Goal: Task Accomplishment & Management: Complete application form

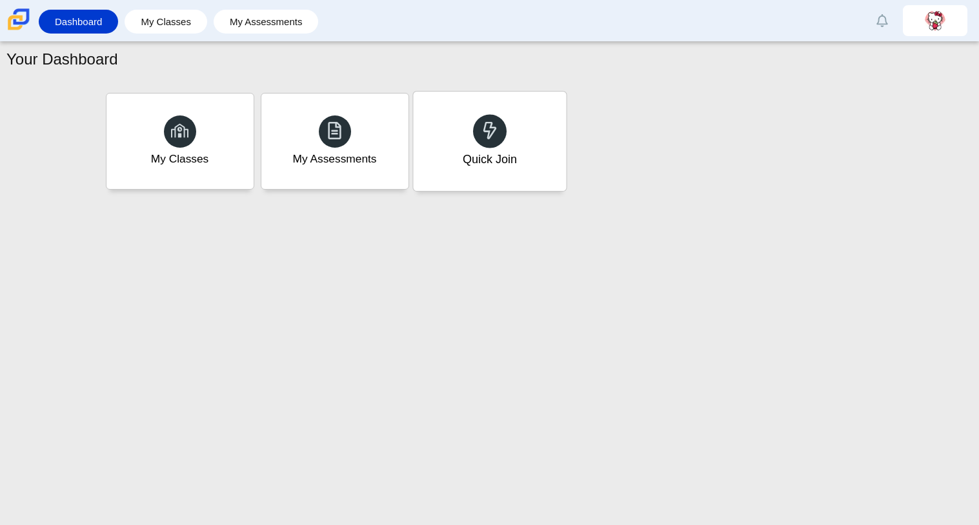
click at [487, 141] on span at bounding box center [490, 131] width 18 height 20
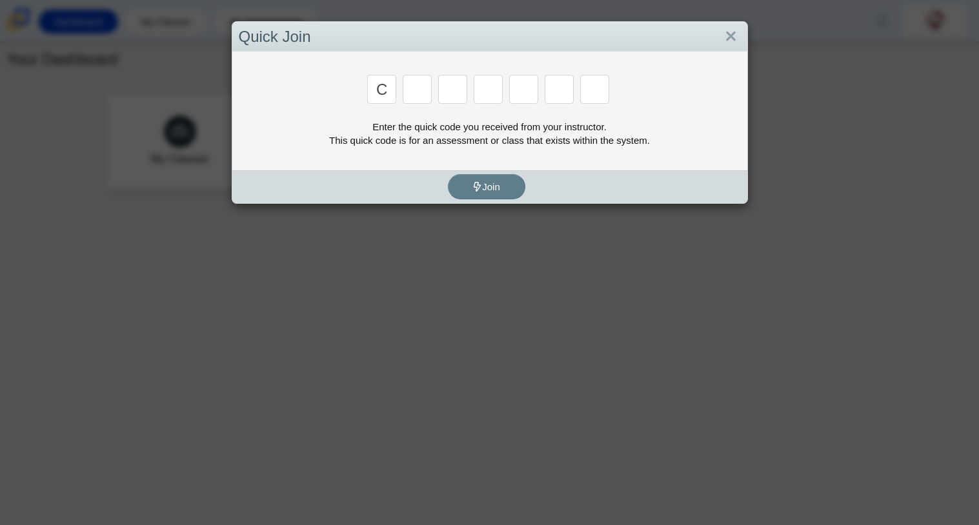
type input "c"
type input "x"
type input "h"
type input "9"
type input "m"
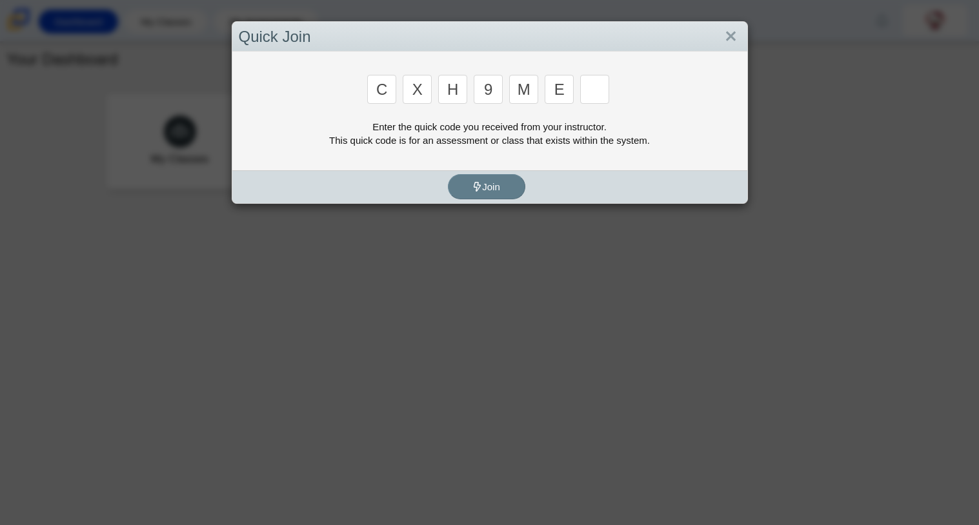
type input "e"
type input "2"
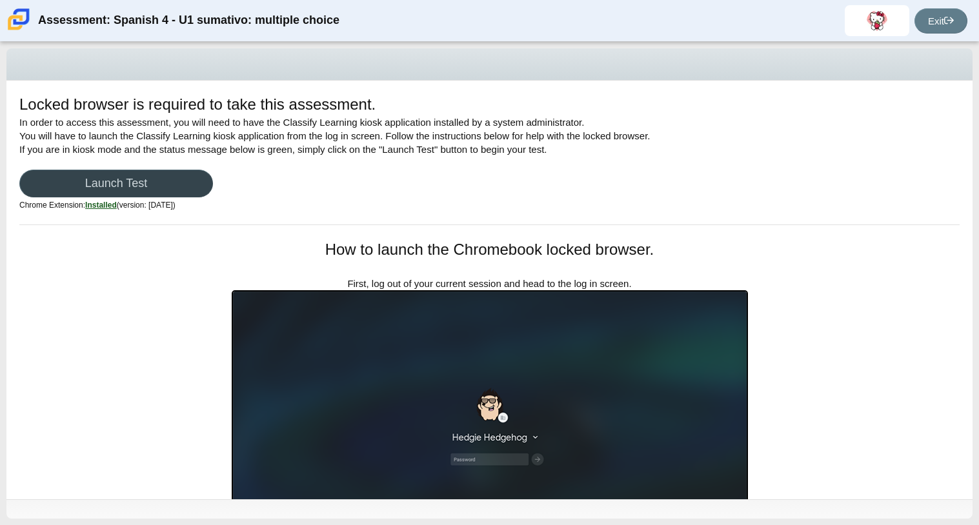
click at [152, 190] on link "Launch Test" at bounding box center [116, 184] width 194 height 28
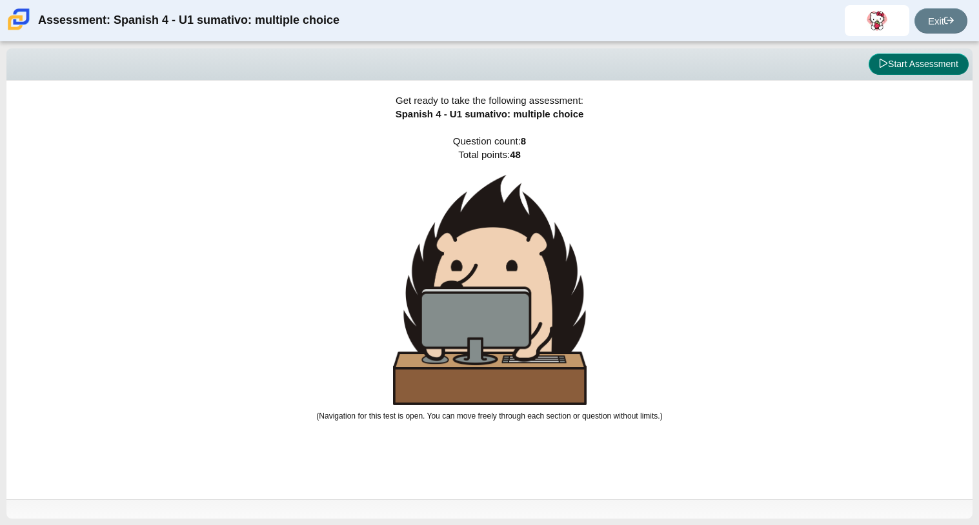
click at [957, 64] on button "Start Assessment" at bounding box center [918, 65] width 100 height 22
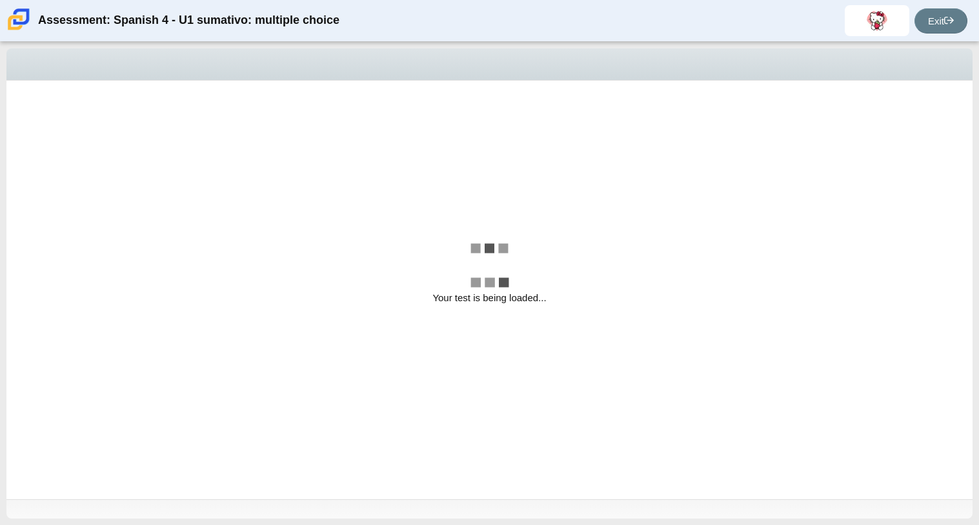
select select "a41de488-02ac-4dd5-a09b-0381ab625a77"
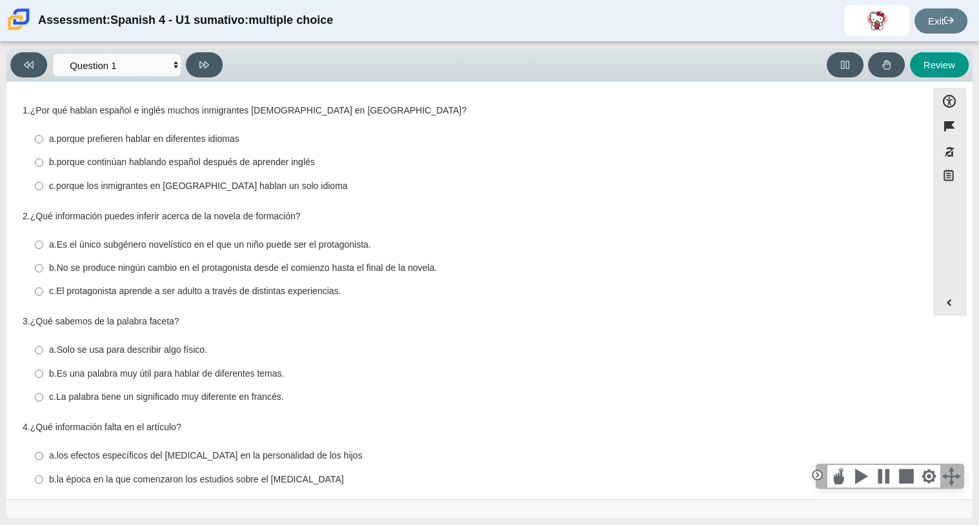
click at [308, 188] on thspan "porque los inmigrantes en [GEOGRAPHIC_DATA] hablan un solo idioma" at bounding box center [202, 186] width 292 height 12
click at [43, 188] on input "c. porque los inmigrantes en [GEOGRAPHIC_DATA] hablan un solo idioma c. porque …" at bounding box center [39, 185] width 8 height 23
radio input "true"
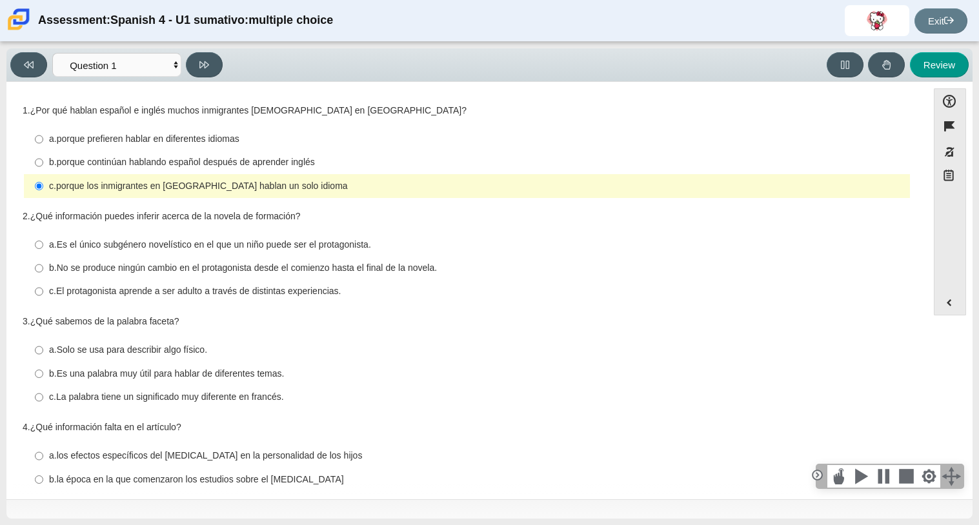
click at [303, 168] on thspan "porque continúan hablando español después de aprender inglés" at bounding box center [186, 162] width 258 height 12
click at [43, 169] on input "b. porque continúan hablando español después de aprender inglés b. porque conti…" at bounding box center [39, 162] width 8 height 23
radio input "true"
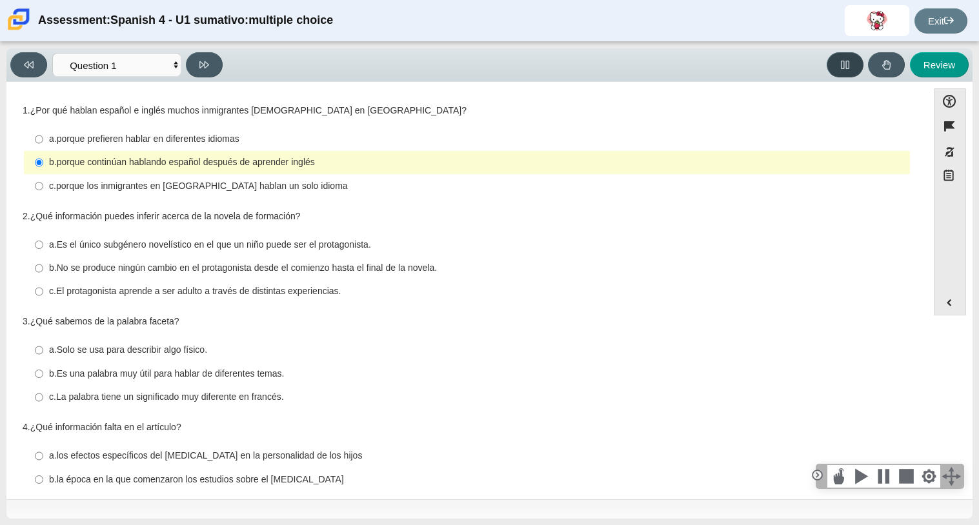
click at [841, 60] on icon at bounding box center [845, 65] width 10 height 10
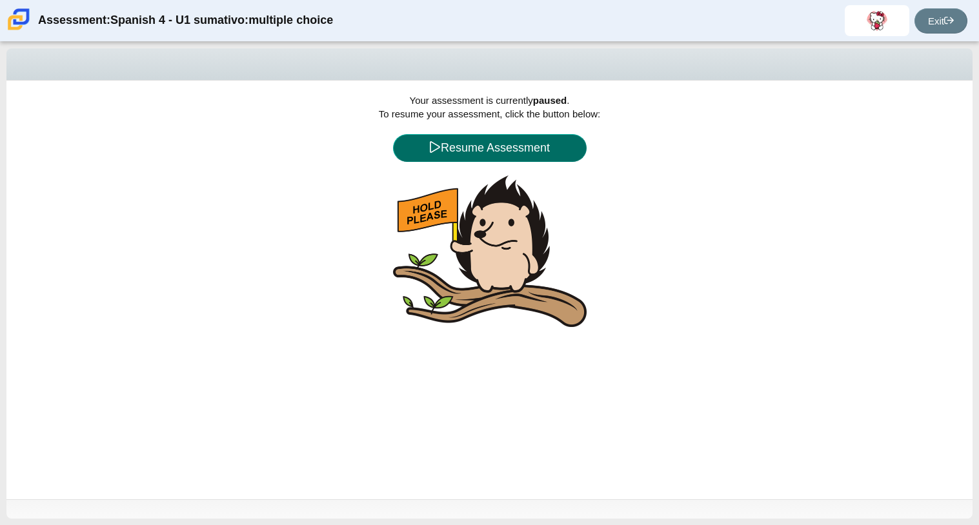
click at [482, 136] on button "Resume Assessment" at bounding box center [490, 148] width 194 height 28
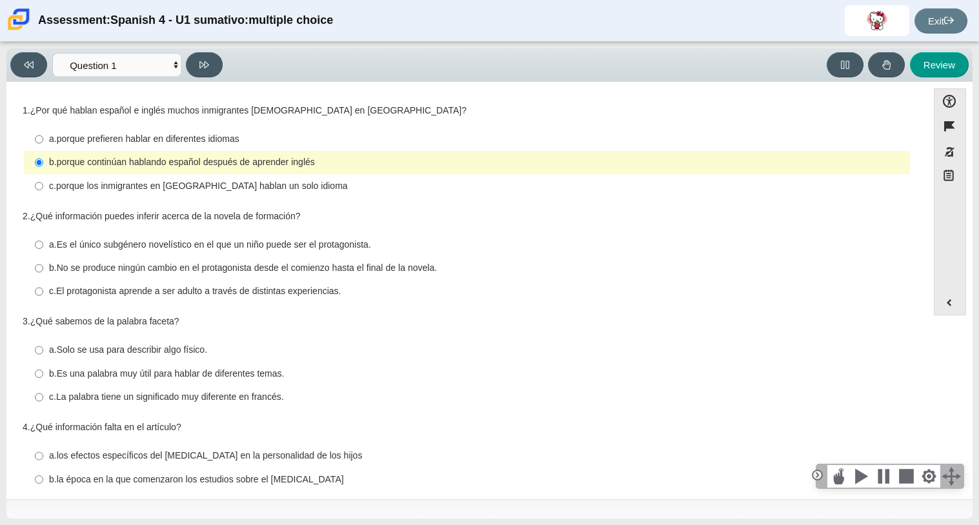
click at [239, 134] on thspan "porque prefieren hablar en diferentes idiomas" at bounding box center [148, 139] width 183 height 12
click at [43, 134] on input "a. porque prefieren hablar en diferentes idiomas a. porque prefieren hablar en …" at bounding box center [39, 139] width 8 height 23
radio input "true"
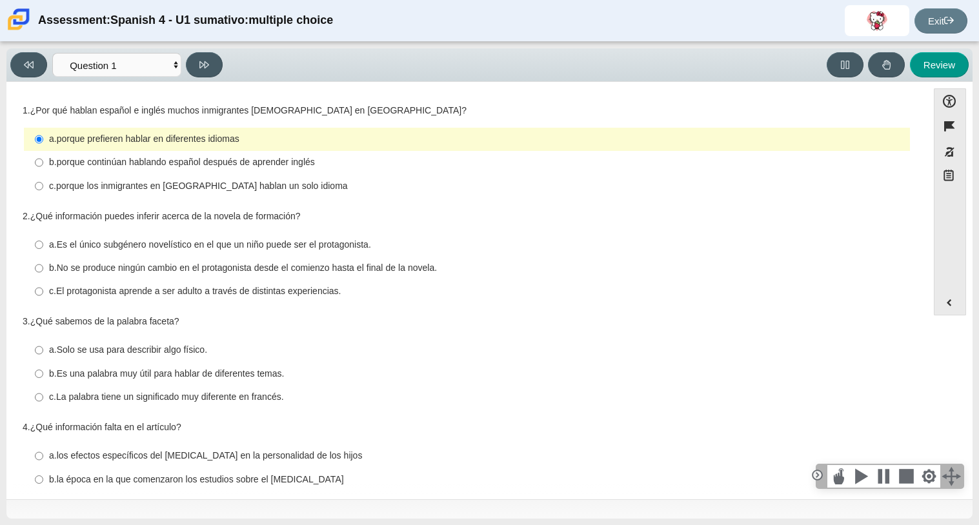
click at [256, 165] on thspan "porque continúan hablando español después de aprender inglés" at bounding box center [186, 162] width 258 height 12
click at [43, 165] on input "b. porque continúan hablando español después de aprender inglés b. porque conti…" at bounding box center [39, 162] width 8 height 23
radio input "true"
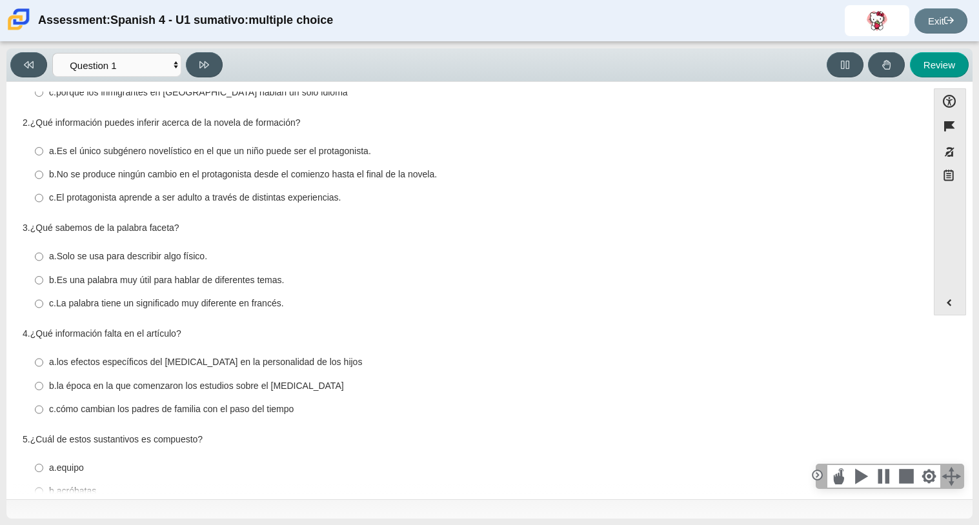
scroll to position [94, 0]
click at [233, 205] on label "c. El protagonista aprende a ser adulto a través de distintas experiencias. c. …" at bounding box center [468, 197] width 884 height 23
click at [43, 205] on input "c. El protagonista aprende a ser adulto a través de distintas experiencias. c. …" at bounding box center [39, 197] width 8 height 23
radio input "true"
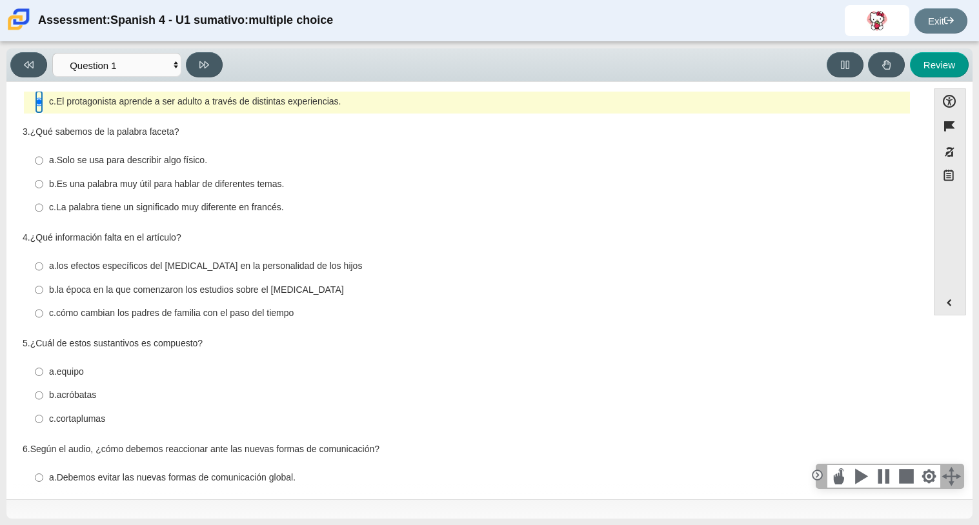
scroll to position [192, 0]
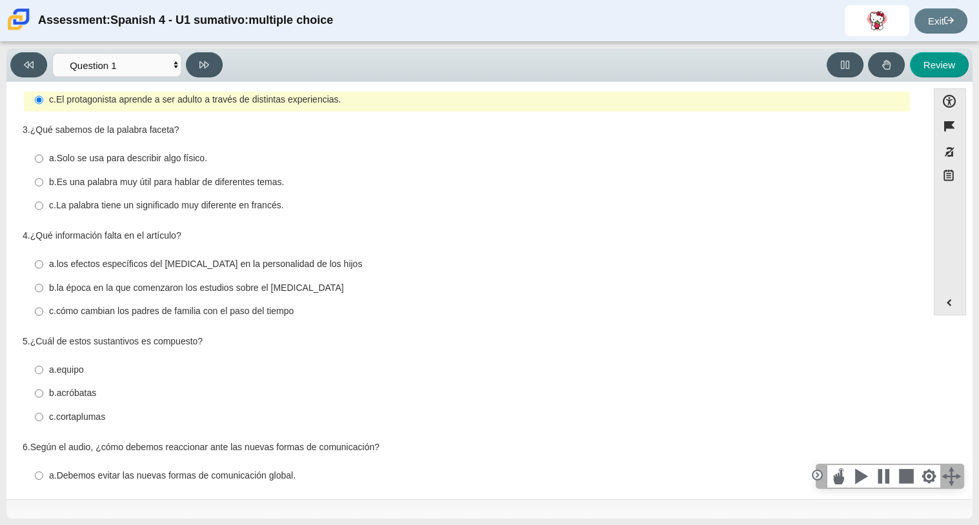
click at [273, 185] on thspan "Es una palabra muy útil para hablar de diferentes temas." at bounding box center [171, 182] width 228 height 12
click at [43, 185] on input "b. Es una palabra muy útil para hablar de diferentes temas. b. Es una palabra m…" at bounding box center [39, 181] width 8 height 23
radio input "true"
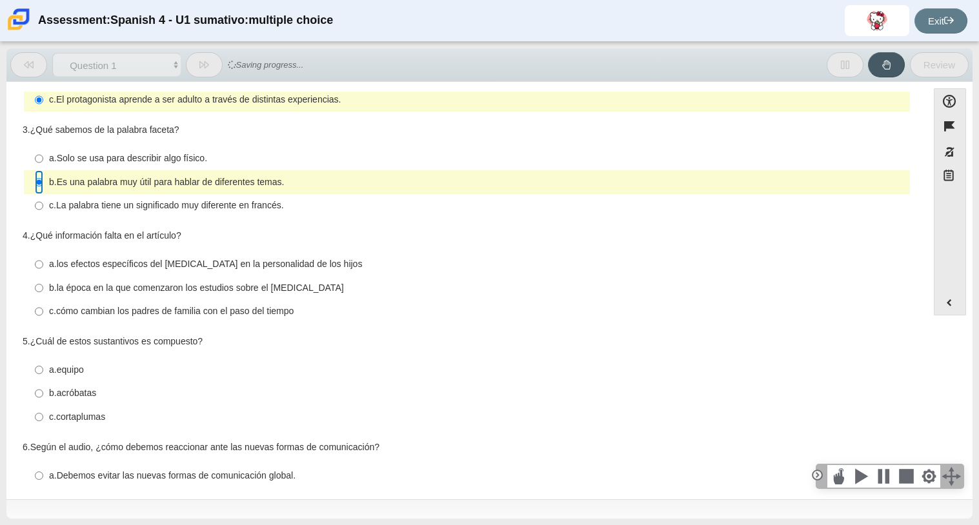
scroll to position [252, 0]
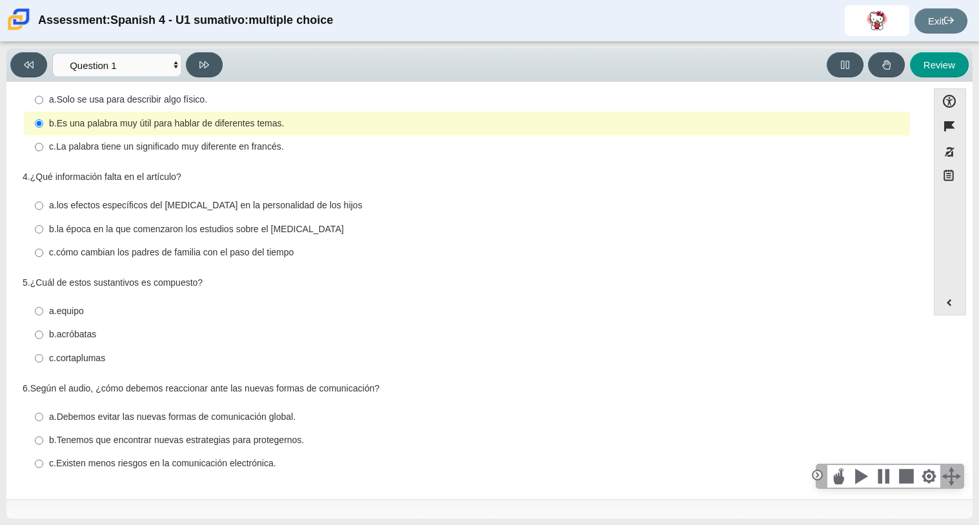
click at [286, 211] on thspan "los efectos específicos del [MEDICAL_DATA] en la personalidad de los hijos" at bounding box center [210, 205] width 306 height 12
click at [43, 211] on input "a. los efectos específicos del [MEDICAL_DATA] en la personalidad de los hijos a…" at bounding box center [39, 205] width 8 height 23
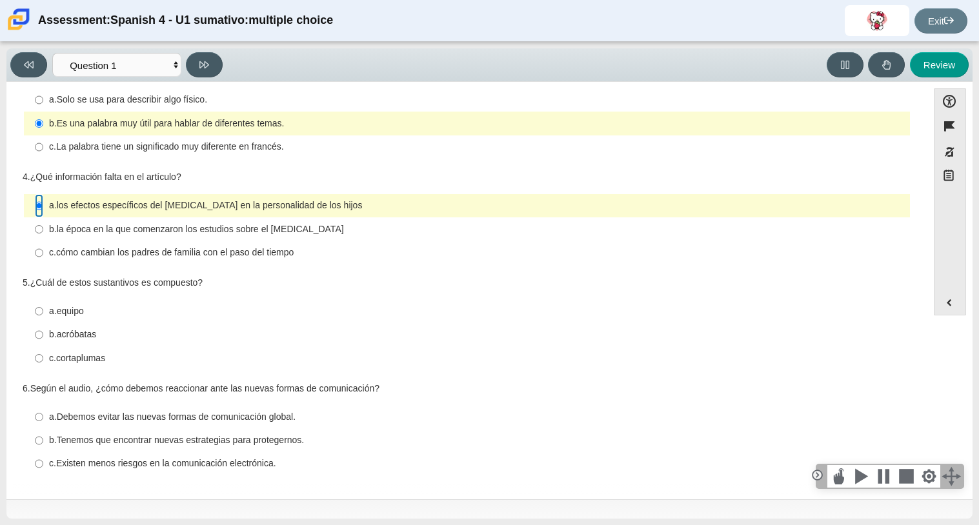
scroll to position [6, 0]
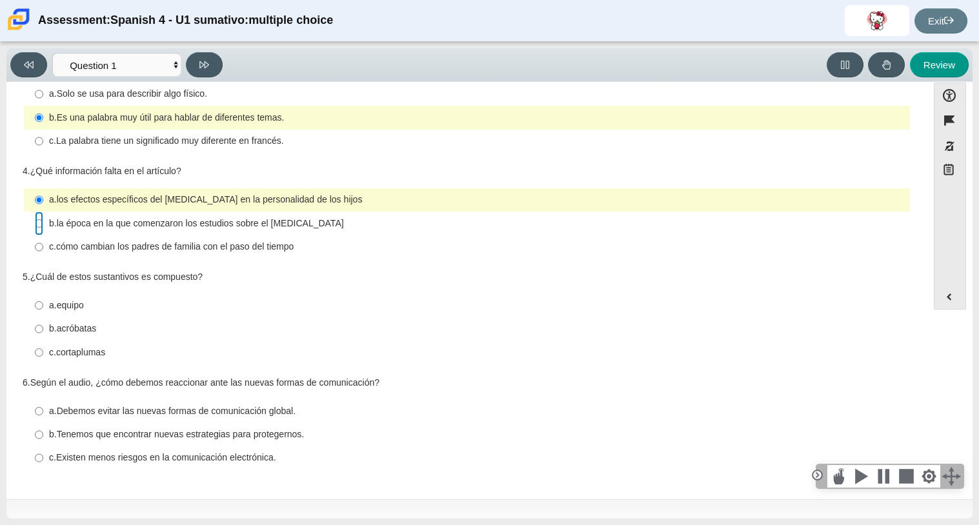
radio input "false"
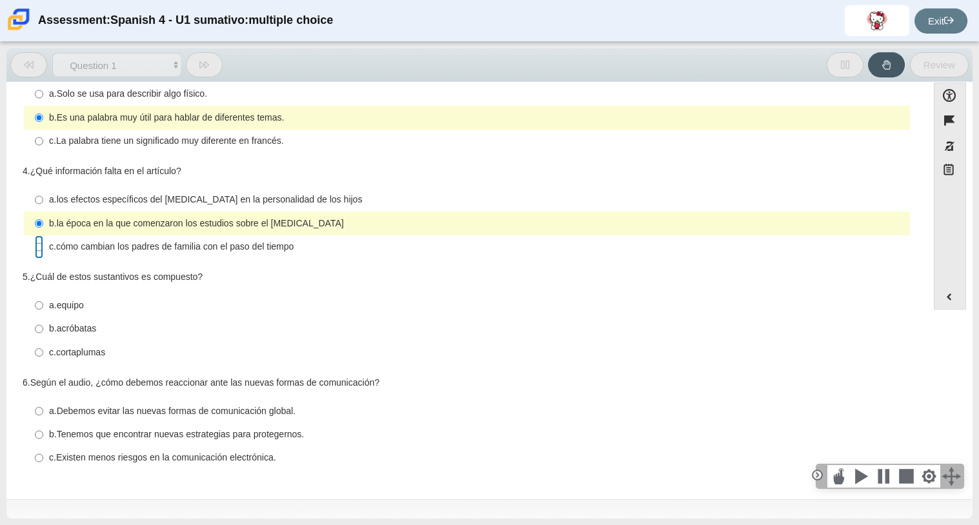
radio input "false"
radio input "true"
radio input "false"
radio input "true"
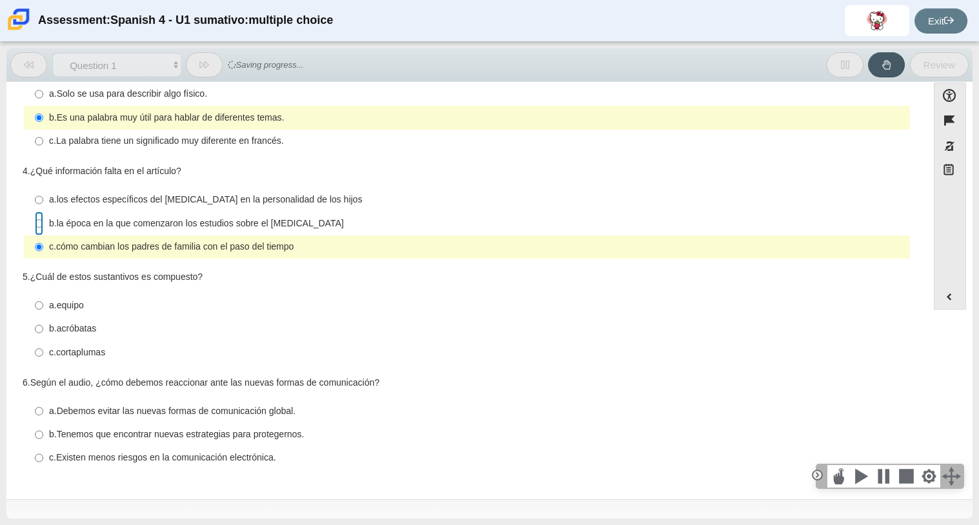
radio input "true"
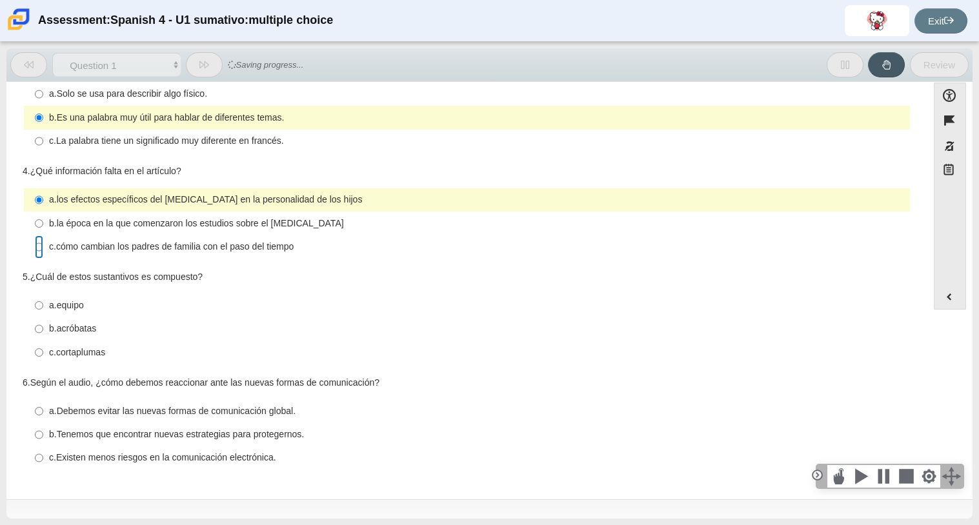
radio input "false"
radio input "true"
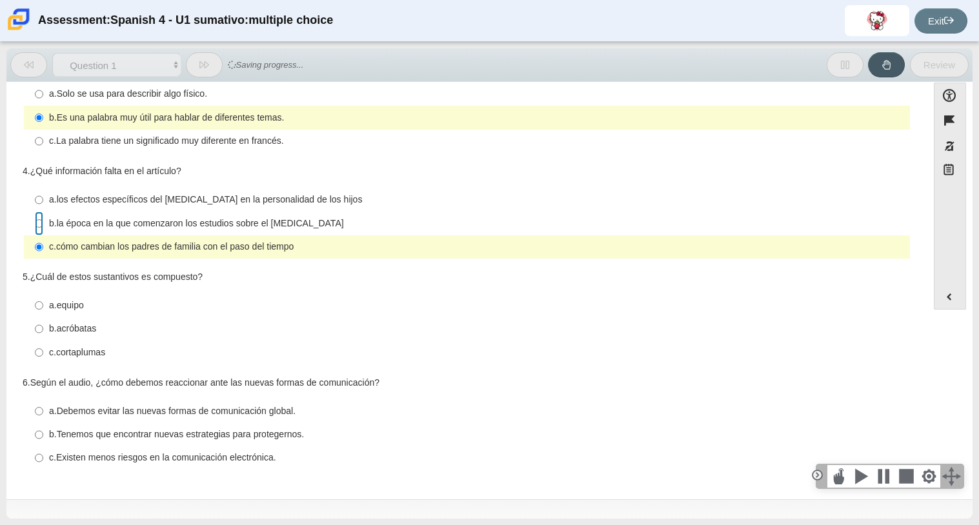
radio input "true"
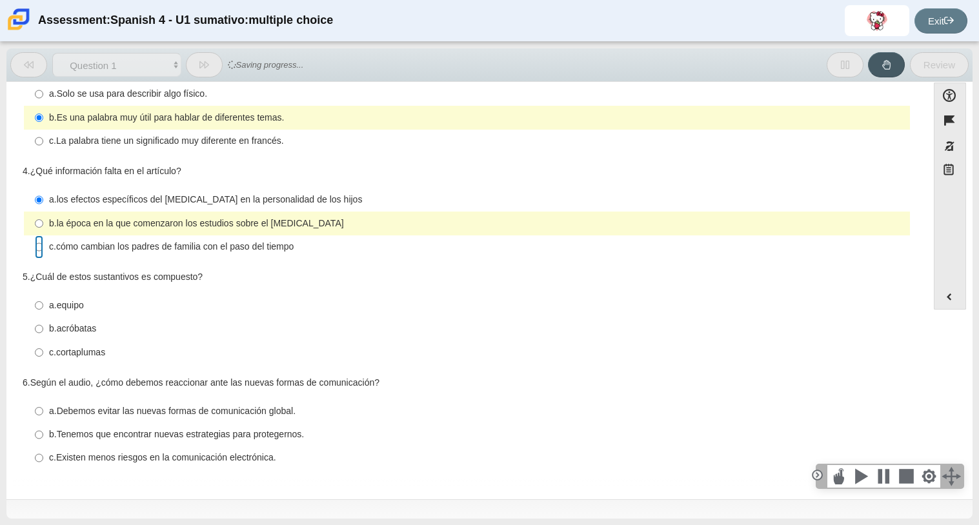
radio input "false"
radio input "true"
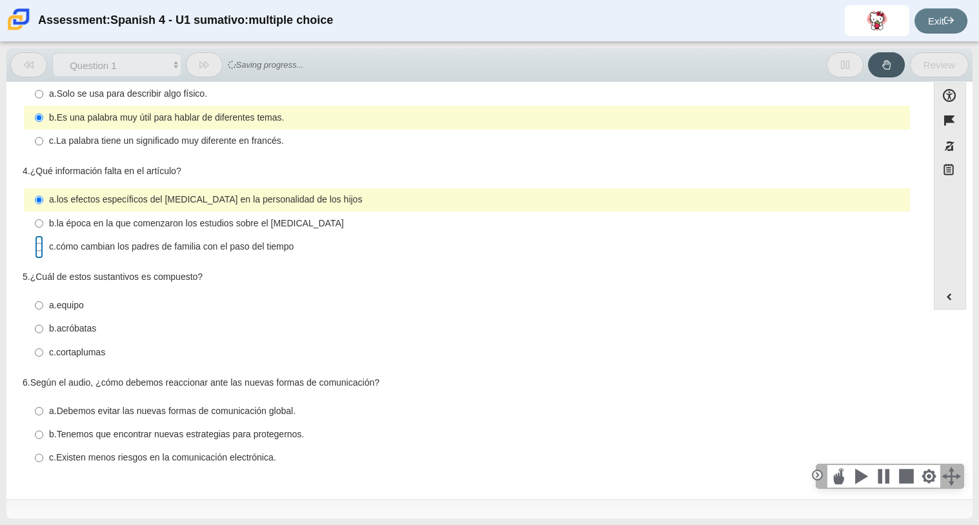
radio input "false"
radio input "true"
radio input "false"
radio input "true"
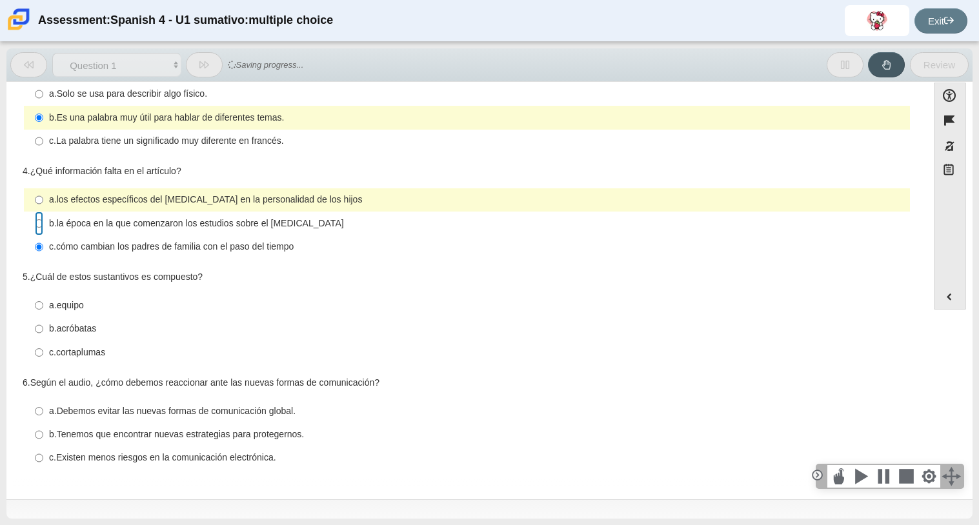
radio input "true"
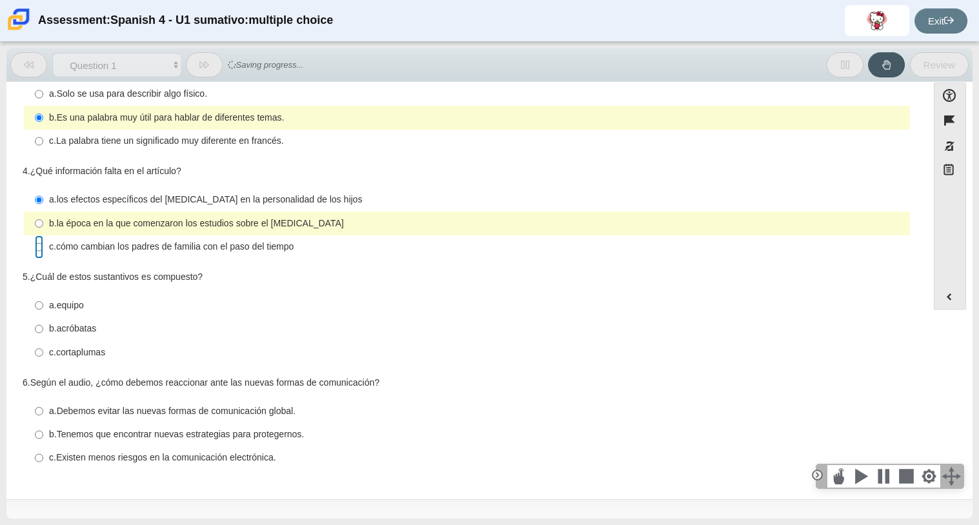
radio input "false"
radio input "true"
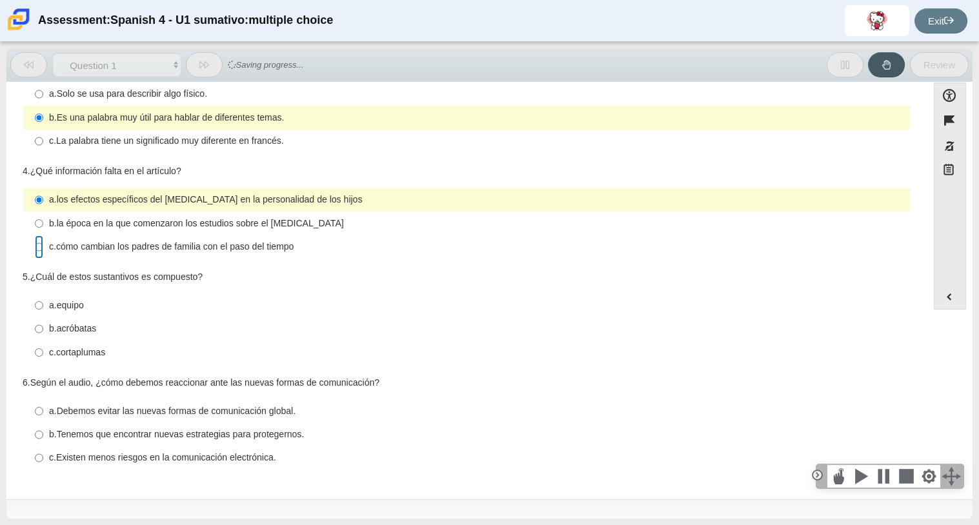
radio input "false"
radio input "true"
radio input "false"
radio input "true"
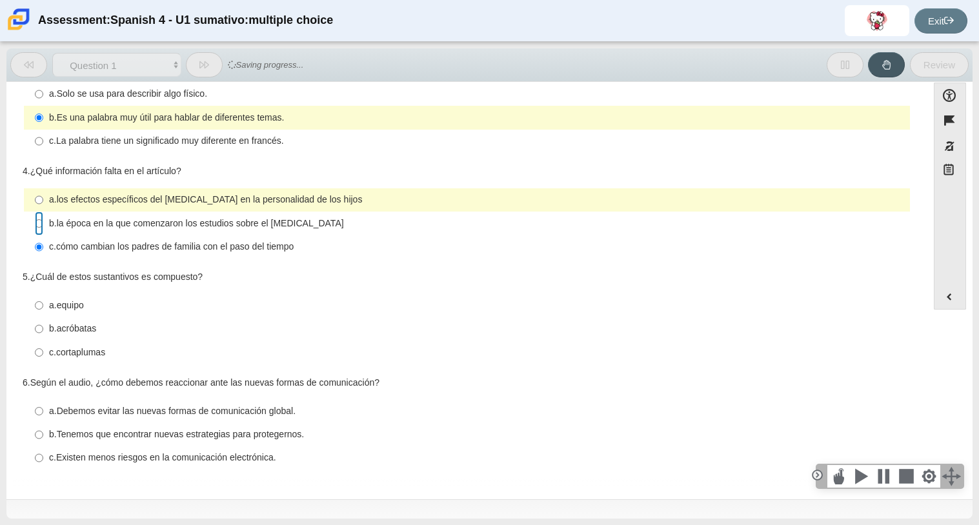
radio input "true"
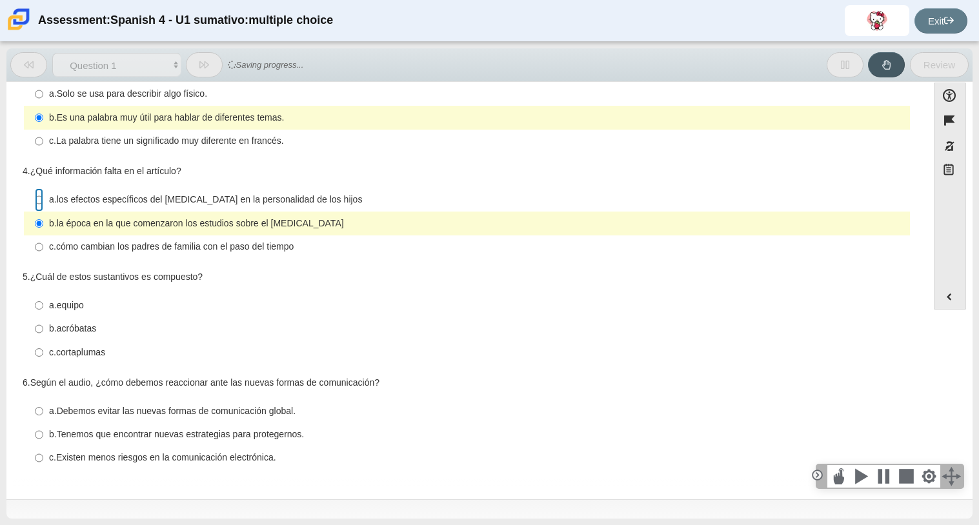
radio input "true"
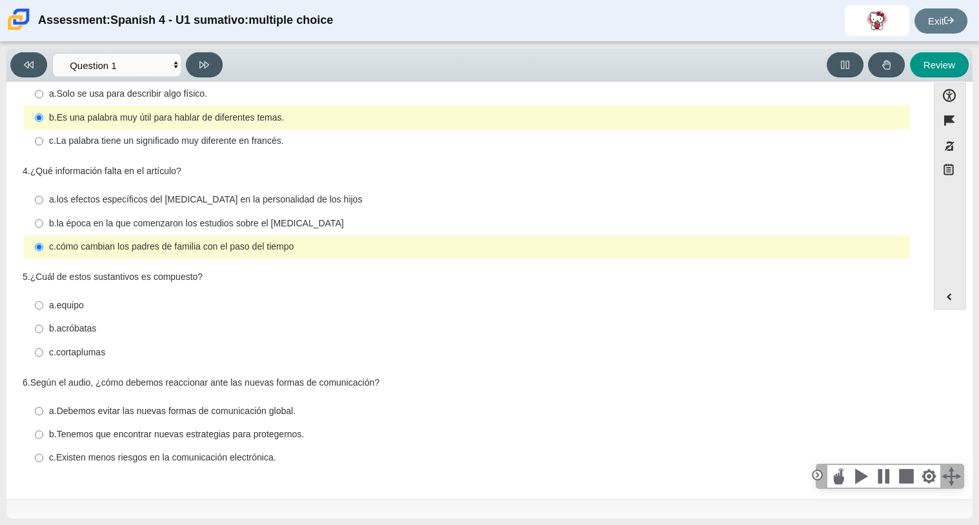
click at [431, 299] on div "a. equipo" at bounding box center [476, 305] width 855 height 13
click at [43, 298] on input "a. equipo a. equipo" at bounding box center [39, 305] width 8 height 23
radio input "true"
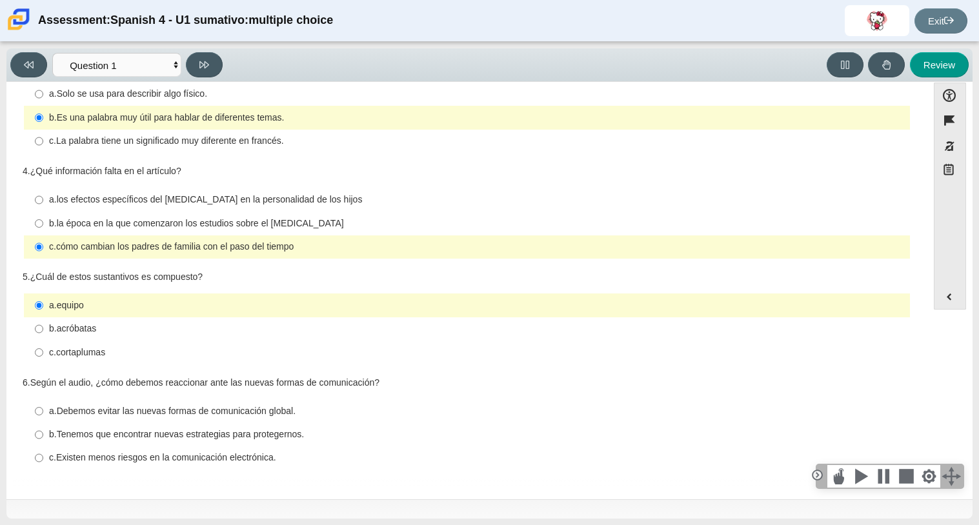
click at [150, 351] on div "c. cortaplumas" at bounding box center [476, 352] width 855 height 13
click at [43, 351] on input "c. cortaplumas c. cortaplumas" at bounding box center [39, 352] width 8 height 23
radio input "true"
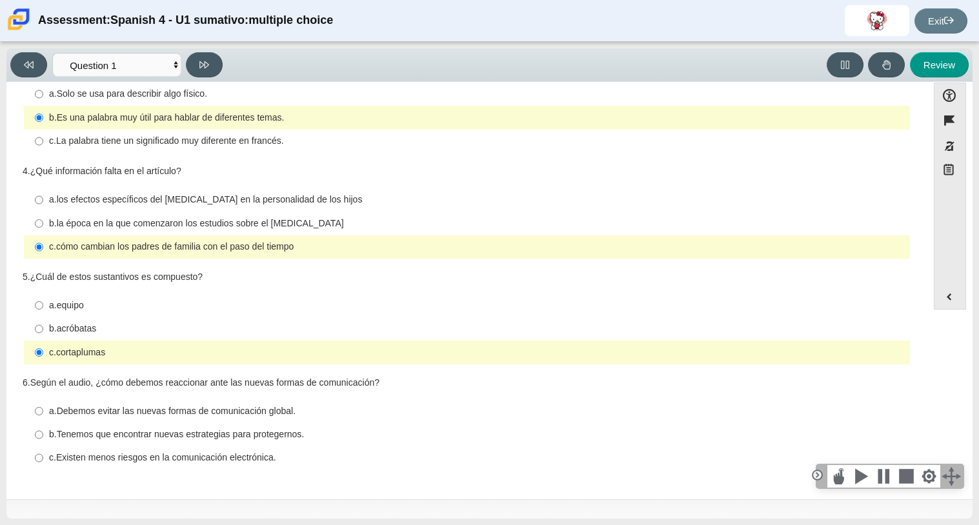
click at [229, 440] on div "b. Tenemos que encontrar nuevas estrategias para protegernos." at bounding box center [476, 434] width 855 height 13
click at [43, 440] on input "b. Tenemos que encontrar nuevas estrategias para protegernos. b. Tenemos que en…" at bounding box center [39, 434] width 8 height 23
radio input "true"
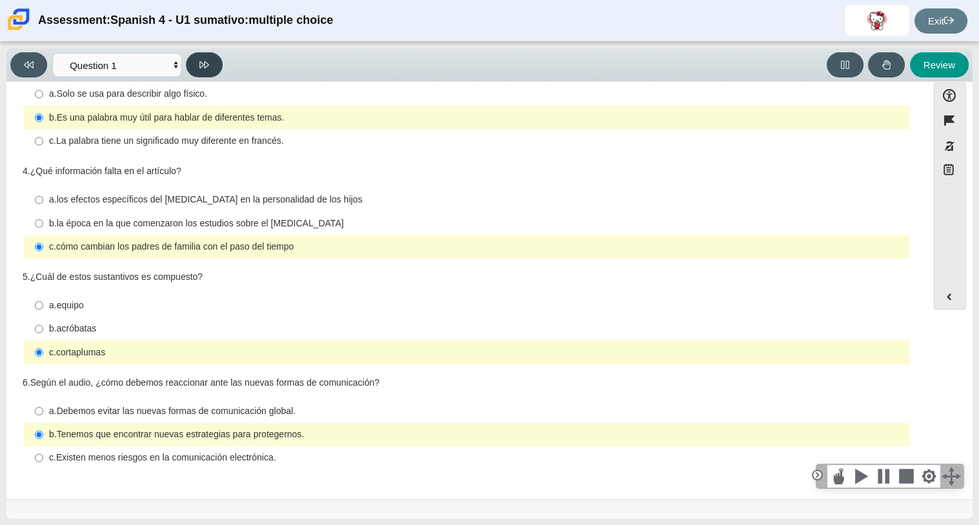
click at [197, 72] on button at bounding box center [204, 64] width 37 height 25
select select "f076714a-6747-478e-936f-d582d2f603d1"
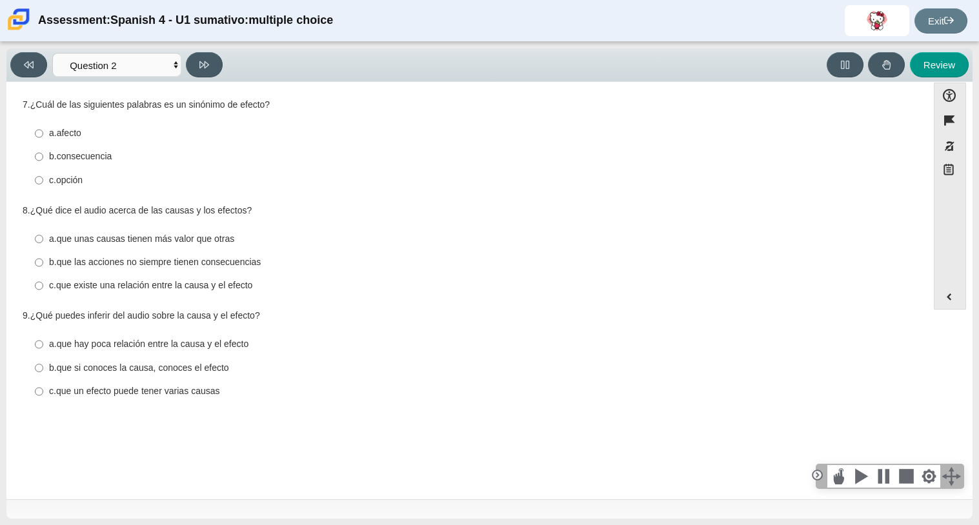
click at [72, 154] on thspan "consecuencia" at bounding box center [84, 156] width 55 height 12
click at [43, 154] on input "b. consecuencia b. consecuencia" at bounding box center [39, 156] width 8 height 23
radio input "true"
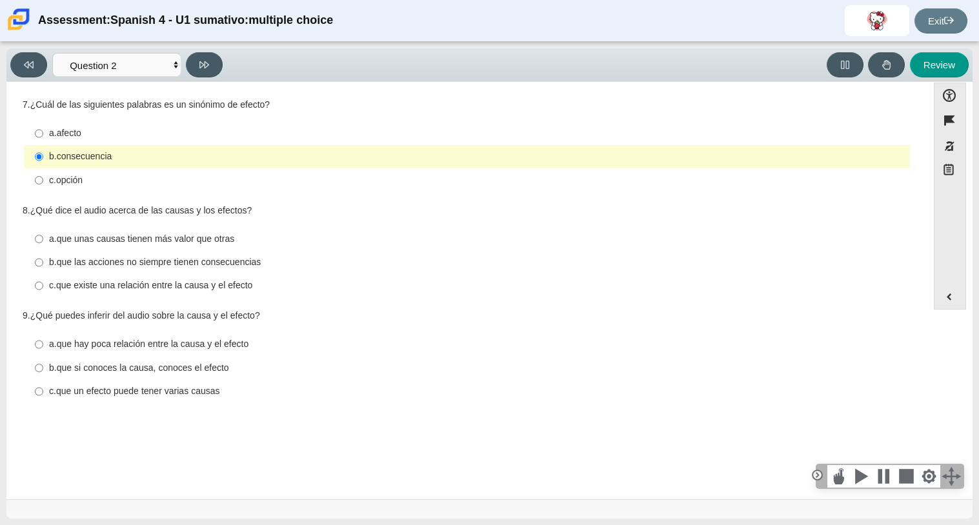
click at [129, 287] on thspan "que existe una relación entre la causa y el efecto" at bounding box center [154, 285] width 197 height 12
click at [43, 287] on input "c. que existe una relación entre la causa y el efecto c. que existe una relació…" at bounding box center [39, 285] width 8 height 23
radio input "true"
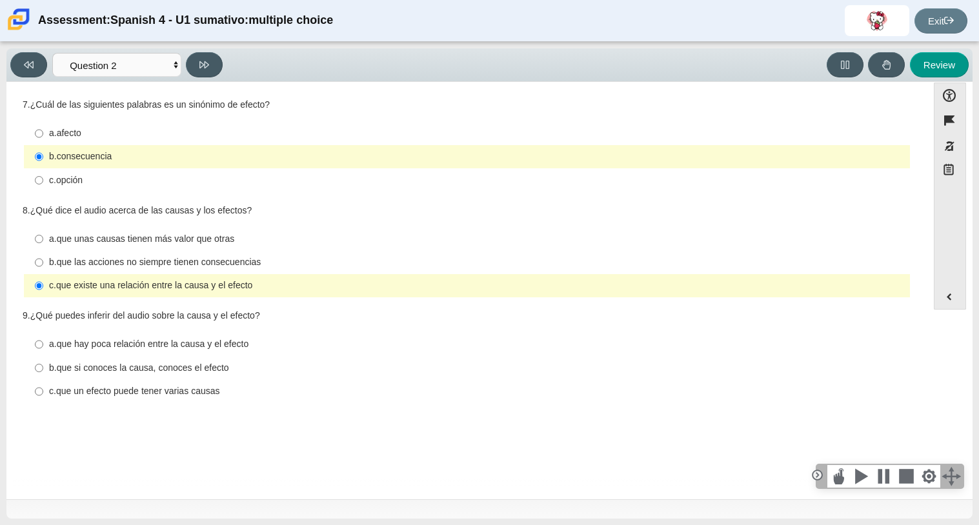
click at [129, 287] on thspan "que existe una relación entre la causa y el efecto" at bounding box center [154, 285] width 197 height 12
click at [43, 287] on input "c. que existe una relación entre la causa y el efecto c. que existe una relació…" at bounding box center [39, 285] width 8 height 23
click at [88, 135] on div "a. afecto" at bounding box center [476, 133] width 855 height 13
click at [43, 135] on input "a. afecto a. afecto" at bounding box center [39, 133] width 8 height 23
radio input "true"
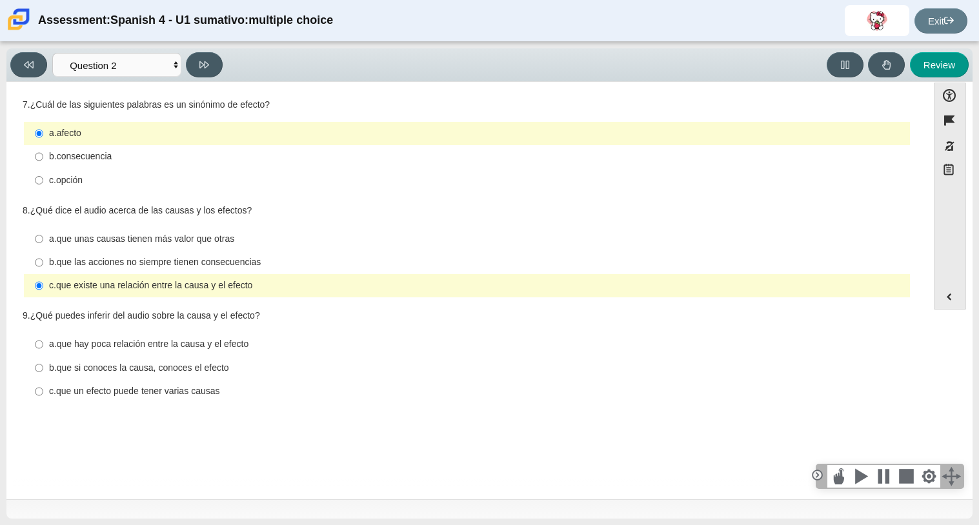
click at [223, 401] on label "c. que un efecto puede tener varias causas c. que un efecto puede tener varias …" at bounding box center [468, 391] width 884 height 23
click at [43, 401] on input "c. que un efecto puede tener varias causas c. que un efecto puede tener varias …" at bounding box center [39, 391] width 8 height 23
radio input "true"
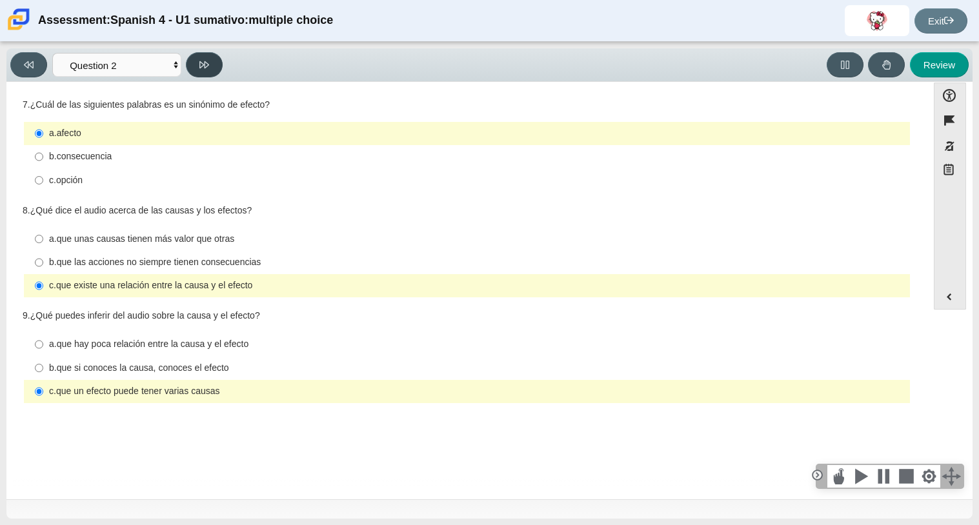
click at [196, 54] on button at bounding box center [204, 64] width 37 height 25
select select "955d698b-f94a-4dc0-b255-03112f50ff9e"
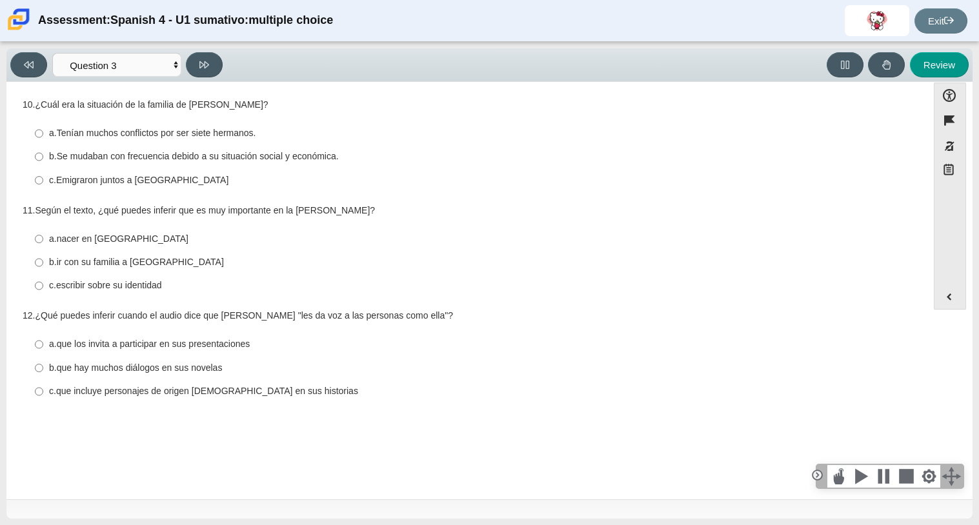
click at [203, 165] on label "b. Se mudaban con frecuencia debido a su situación social y económica. b. Se mu…" at bounding box center [468, 156] width 884 height 23
click at [43, 165] on input "b. Se mudaban con frecuencia debido a su situación social y económica. b. Se mu…" at bounding box center [39, 156] width 8 height 23
radio input "true"
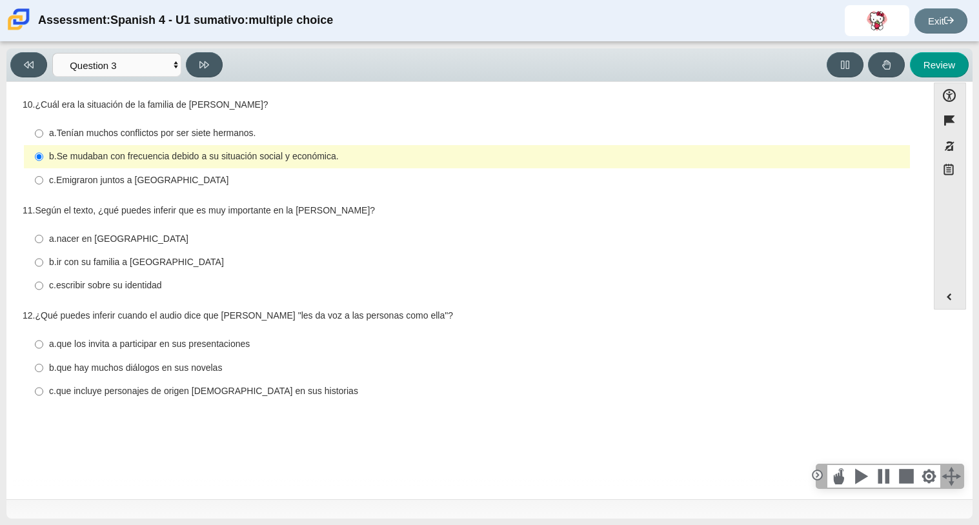
click at [222, 183] on div "c. Emigraron juntos a [GEOGRAPHIC_DATA]" at bounding box center [476, 180] width 855 height 13
click at [43, 183] on input "c. Emigraron juntos a [GEOGRAPHIC_DATA] c. Emigraron juntos a [GEOGRAPHIC_DATA]" at bounding box center [39, 179] width 8 height 23
radio input "true"
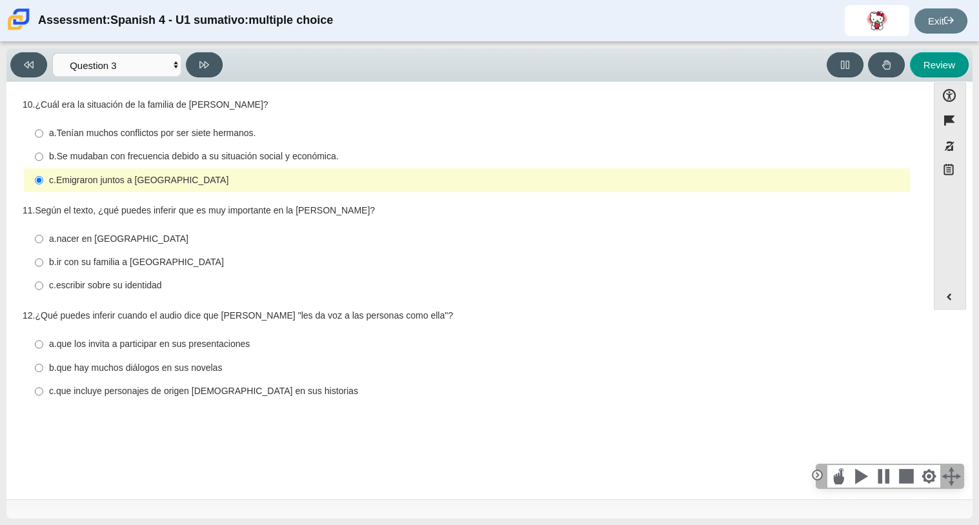
click at [289, 150] on thspan "Se mudaban con frecuencia debido a su situación social y económica." at bounding box center [198, 156] width 282 height 12
click at [43, 150] on input "b. Se mudaban con frecuencia debido a su situación social y económica. b. Se mu…" at bounding box center [39, 156] width 8 height 23
radio input "true"
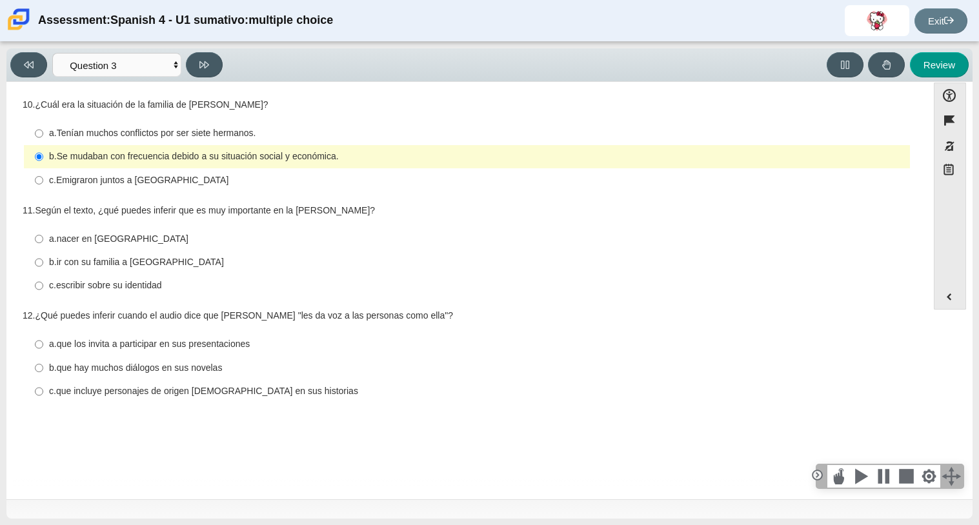
click at [162, 276] on label "c. escribir sobre su identidad c. escribir sobre su identidad" at bounding box center [468, 285] width 884 height 23
click at [43, 276] on input "c. escribir sobre su identidad c. escribir sobre su identidad" at bounding box center [39, 285] width 8 height 23
radio input "true"
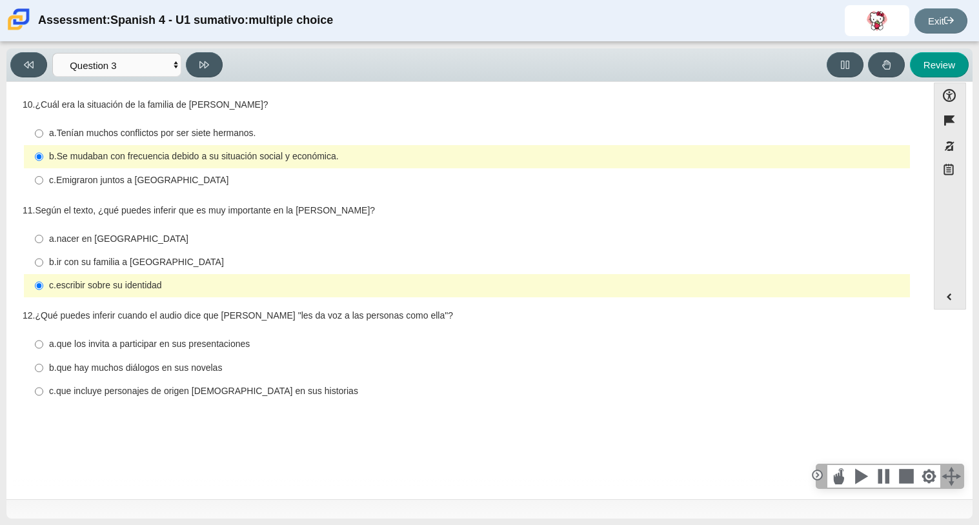
click at [203, 396] on thspan "que incluye personajes de origen [DEMOGRAPHIC_DATA] en sus historias" at bounding box center [207, 391] width 302 height 12
click at [43, 396] on input "c. que incluye personajes de origen [DEMOGRAPHIC_DATA] en sus historias c. que …" at bounding box center [39, 391] width 8 height 23
radio input "true"
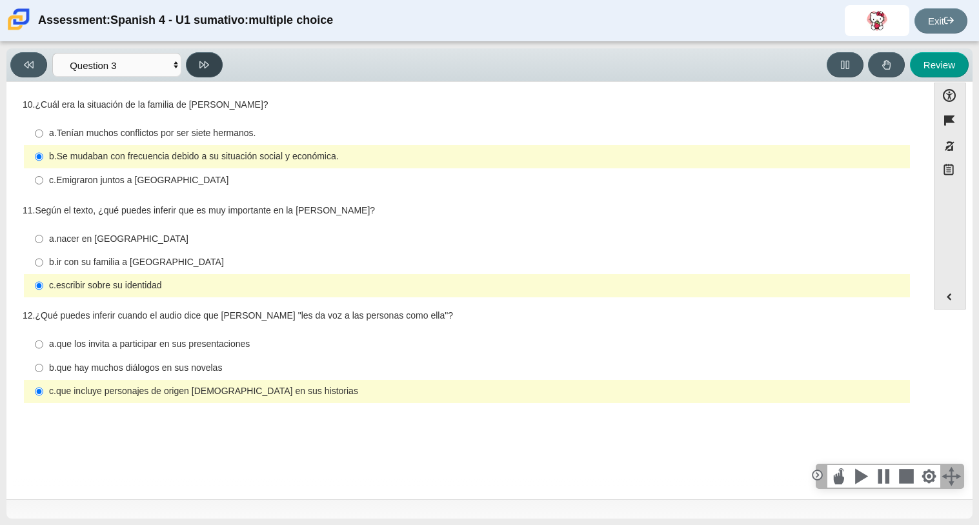
click at [199, 72] on button at bounding box center [204, 64] width 37 height 25
select select "390cf710-00ed-41bc-9fa6-d48920198324"
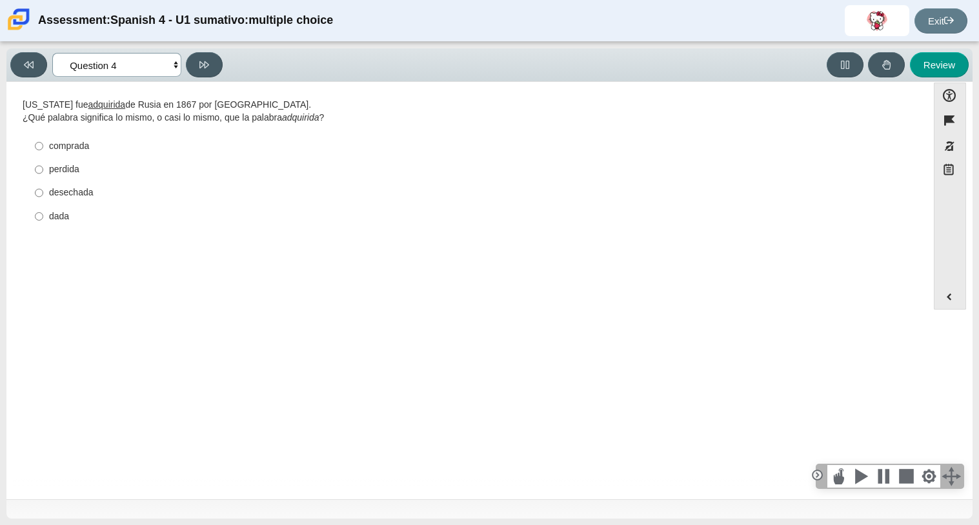
click at [157, 65] on select "Comprensión auditiva Question 1 Question 2 Question 3 Comprensión de lectura Qu…" at bounding box center [116, 65] width 129 height 24
click at [166, 64] on select "Comprensión auditiva Question 1 Question 2 Question 3 Comprensión de lectura Qu…" at bounding box center [116, 65] width 129 height 24
click at [51, 224] on label "dada dada" at bounding box center [468, 216] width 884 height 23
click at [43, 224] on input "dada dada" at bounding box center [39, 216] width 8 height 23
radio input "true"
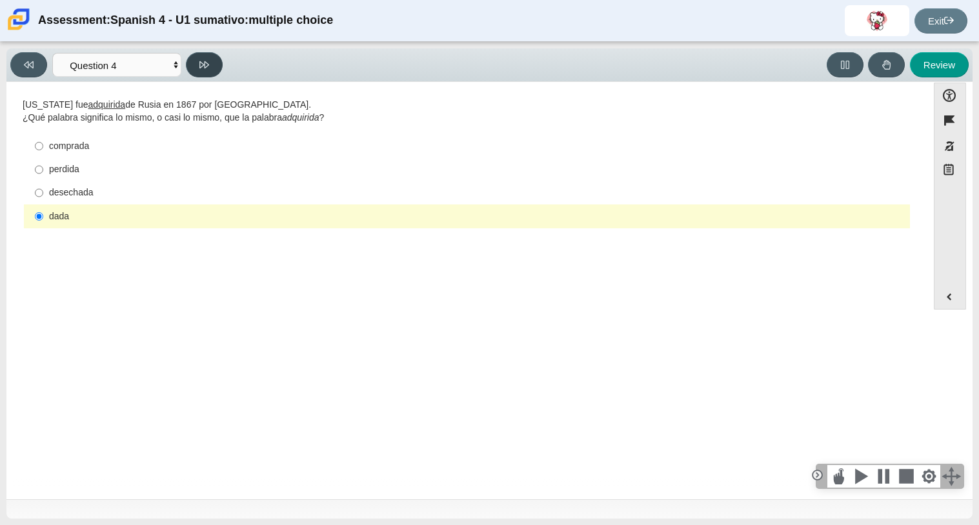
click at [199, 75] on button at bounding box center [204, 64] width 37 height 25
select select "de5bc71e-117a-4bdd-886d-d95d03d193af"
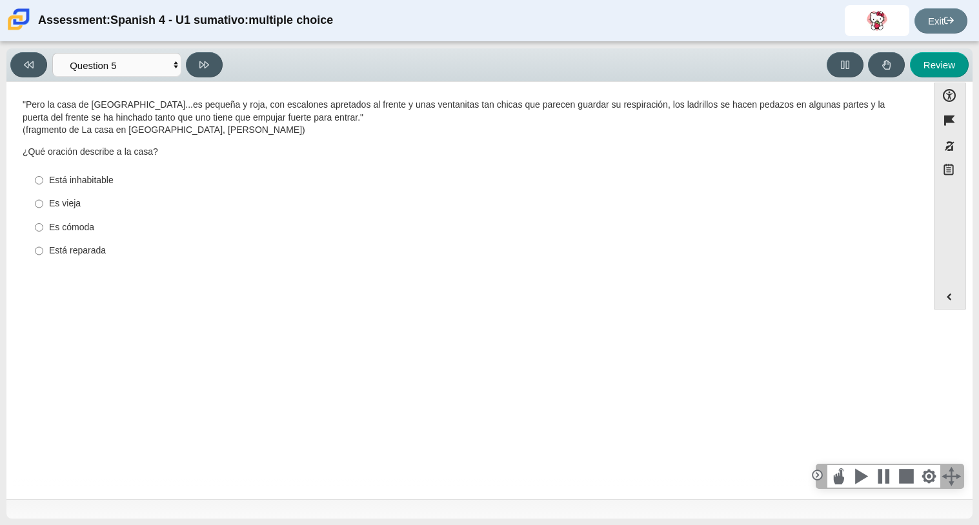
click at [72, 199] on div "Es vieja" at bounding box center [476, 203] width 855 height 13
click at [43, 199] on input "Es vieja Es vieja" at bounding box center [39, 203] width 8 height 23
radio input "true"
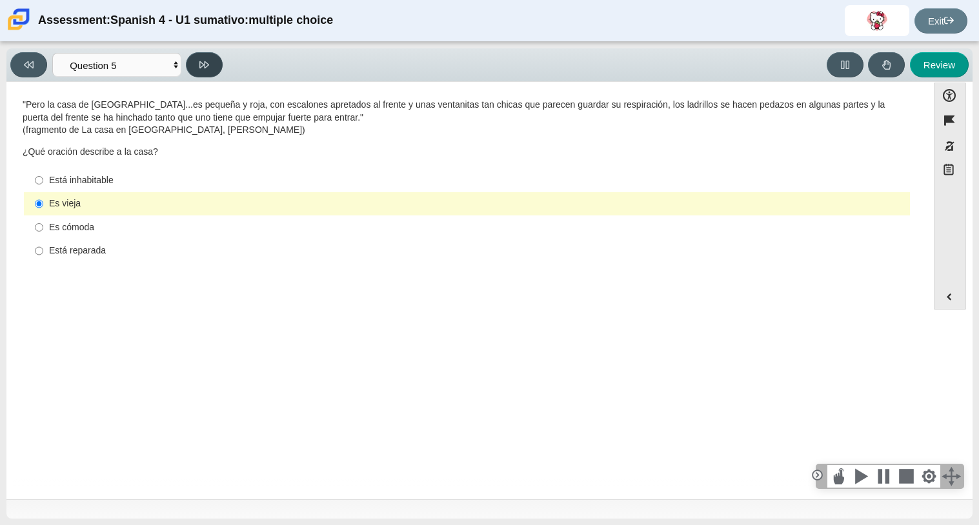
click at [203, 56] on button at bounding box center [204, 64] width 37 height 25
select select "ad9780d8-5edb-414e-87ea-0bcd5a75287a"
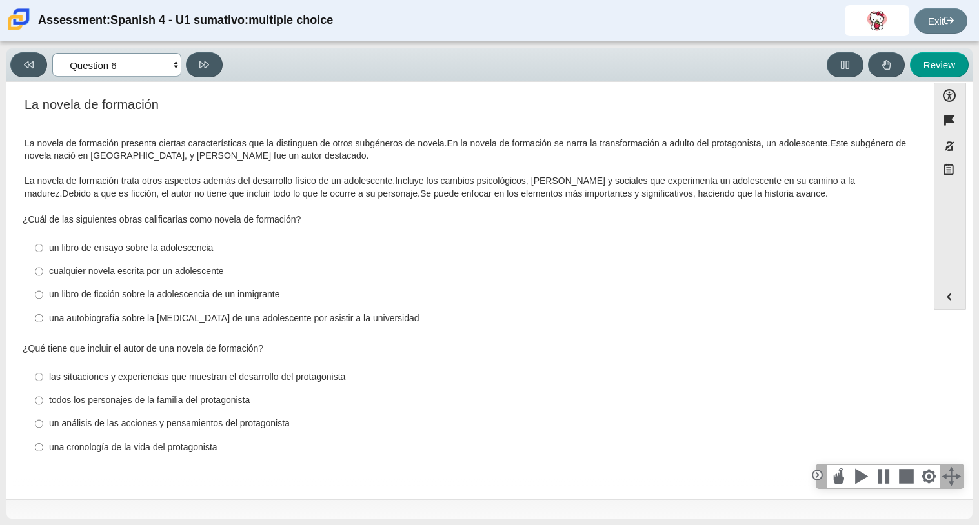
click at [161, 63] on select "Comprensión auditiva Question 1 Question 2 Question 3 Comprensión de lectura Qu…" at bounding box center [116, 65] width 129 height 24
click at [160, 72] on select "Comprensión auditiva Question 1 Question 2 Question 3 Comprensión de lectura Qu…" at bounding box center [116, 65] width 129 height 24
click at [99, 281] on label "cualquier novela escrita por un adolescente cualquier novela escrita por un ado…" at bounding box center [468, 271] width 884 height 23
click at [43, 281] on input "cualquier novela escrita por un adolescente cualquier novela escrita por un ado…" at bounding box center [39, 271] width 8 height 23
radio input "true"
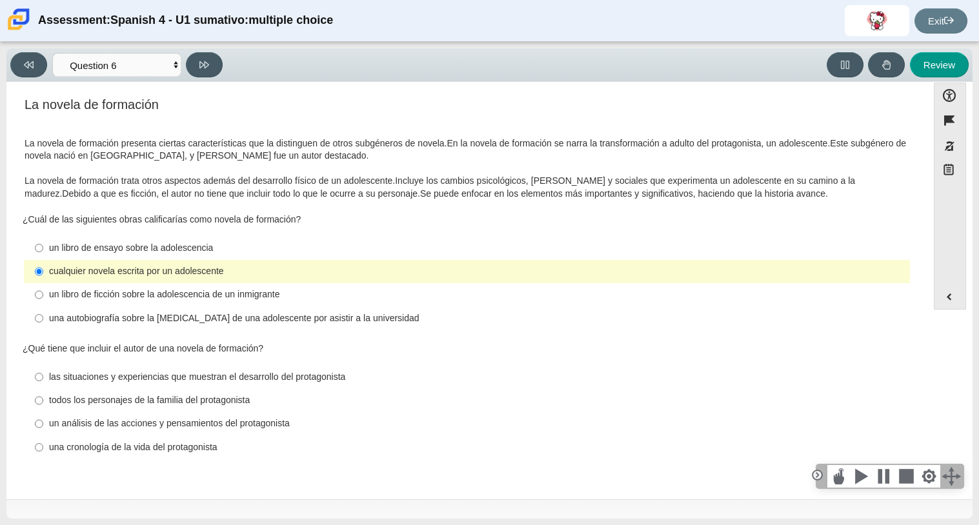
click at [165, 443] on div "una cronología de la vida del protagonista" at bounding box center [476, 447] width 855 height 13
click at [43, 443] on input "una cronología de la vida del protagonista una cronología de la vida del protag…" at bounding box center [39, 446] width 8 height 23
radio input "true"
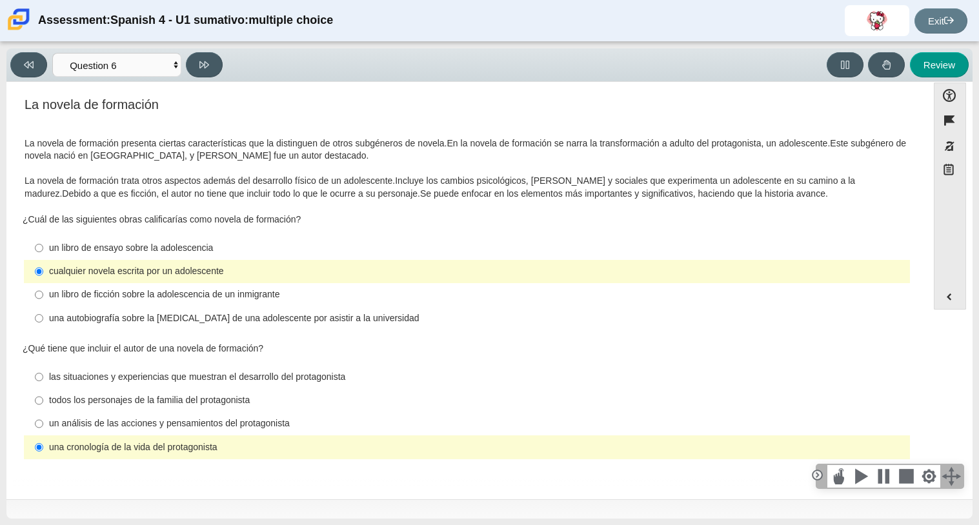
click at [235, 381] on div "las situaciones y experiencias que muestran el desarrollo del protagonista" at bounding box center [476, 377] width 855 height 13
click at [43, 381] on input "las situaciones y experiencias que muestran el desarrollo del protagonista las …" at bounding box center [39, 376] width 8 height 23
radio input "true"
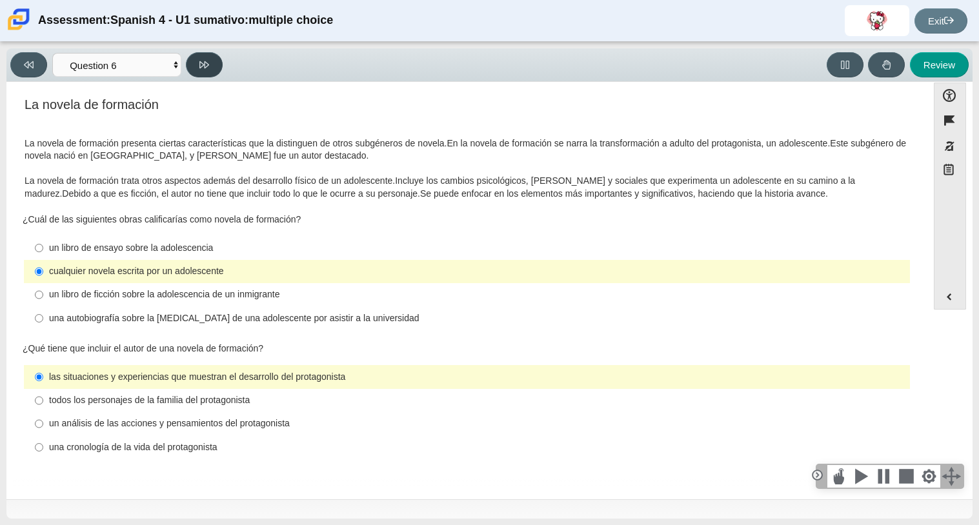
click at [216, 68] on button at bounding box center [204, 64] width 37 height 25
select select "6168cc92-63b6-45d3-a929-0b9cba560165"
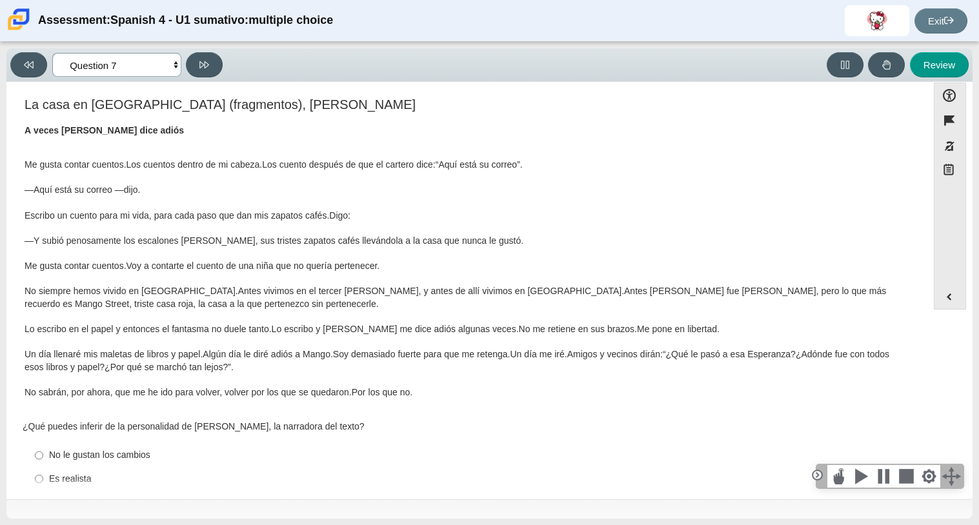
click at [155, 68] on select "Comprensión auditiva Question 1 Question 2 Question 3 Comprensión de lectura Qu…" at bounding box center [116, 65] width 129 height 24
click at [152, 70] on select "Comprensión auditiva Question 1 Question 2 Question 3 Comprensión de lectura Qu…" at bounding box center [116, 65] width 129 height 24
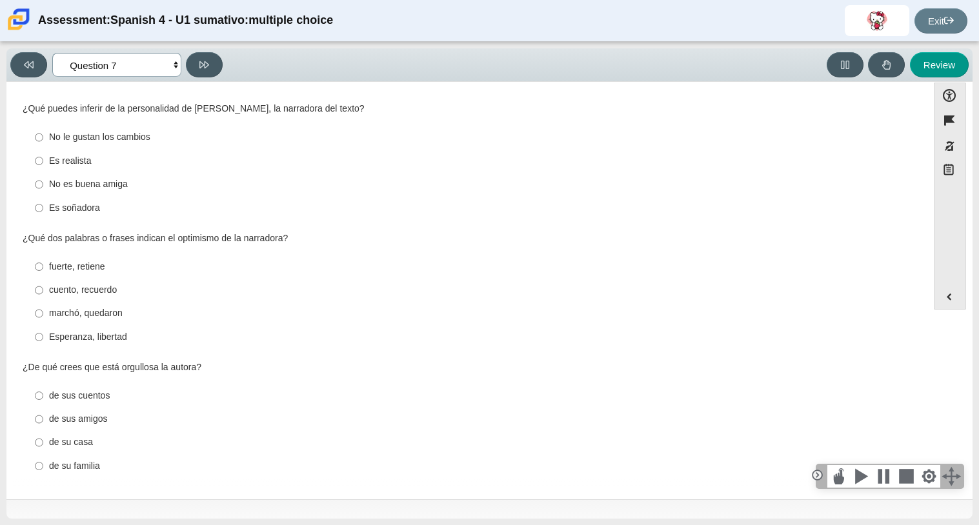
scroll to position [323, 0]
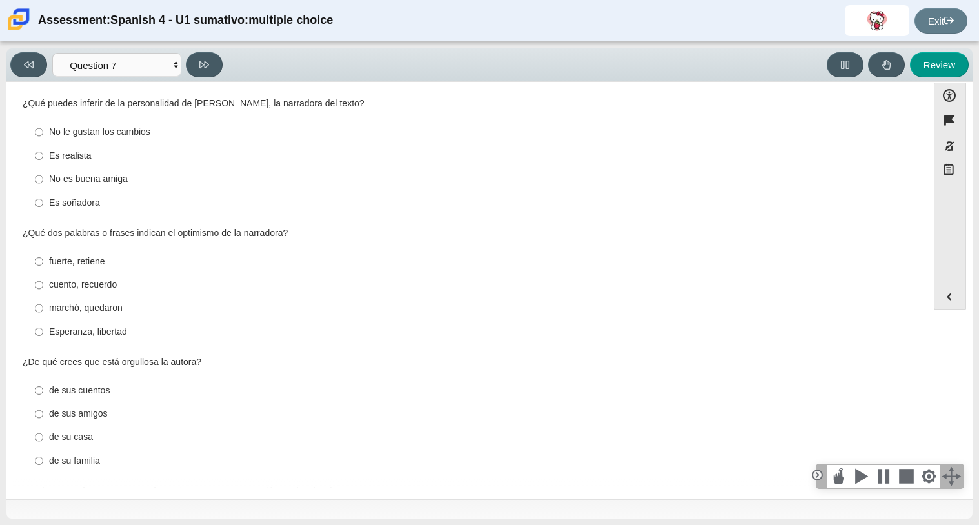
click at [114, 144] on label "Es realista Es realista" at bounding box center [468, 155] width 884 height 23
click at [43, 144] on input "Es realista Es realista" at bounding box center [39, 155] width 8 height 23
radio input "true"
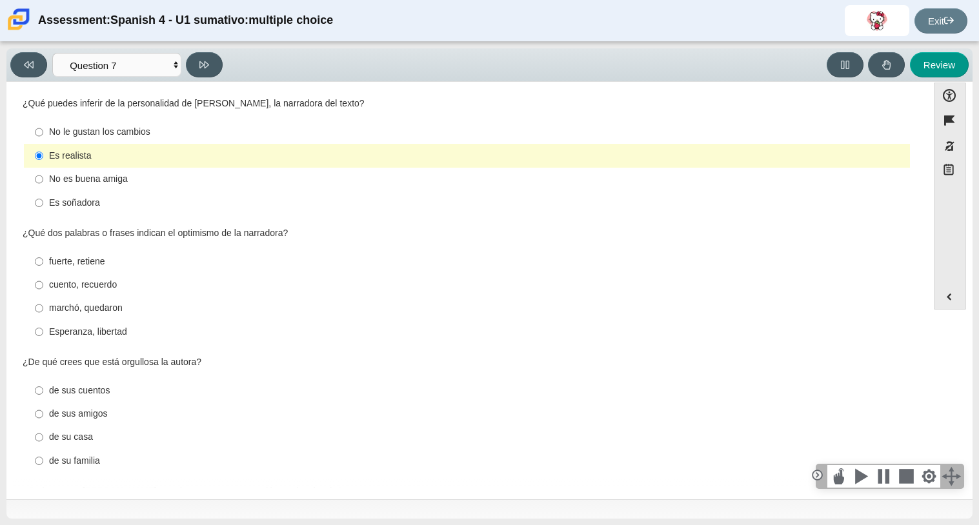
click at [115, 129] on div "No le gustan los cambios" at bounding box center [476, 132] width 855 height 13
click at [43, 129] on input "No le gustan los cambios No le gustan los cambios" at bounding box center [39, 132] width 8 height 23
radio input "true"
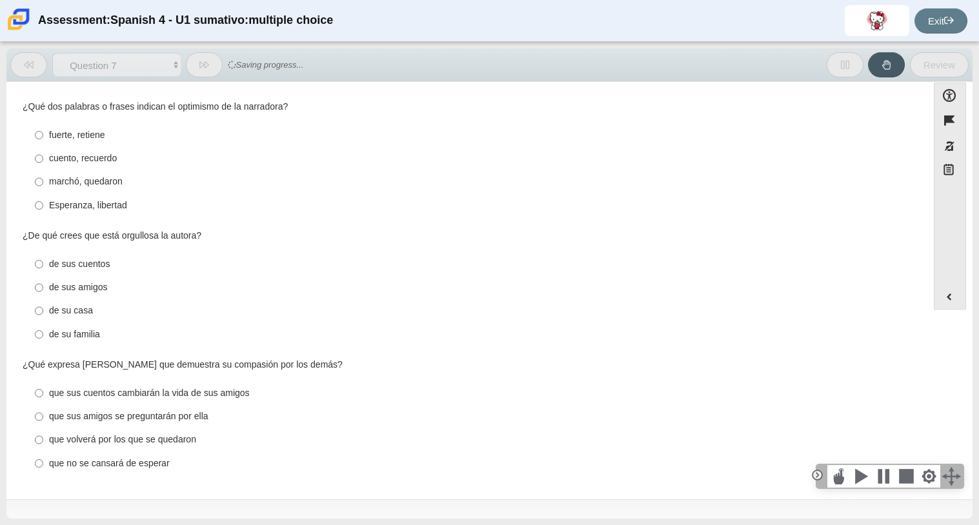
scroll to position [450, 0]
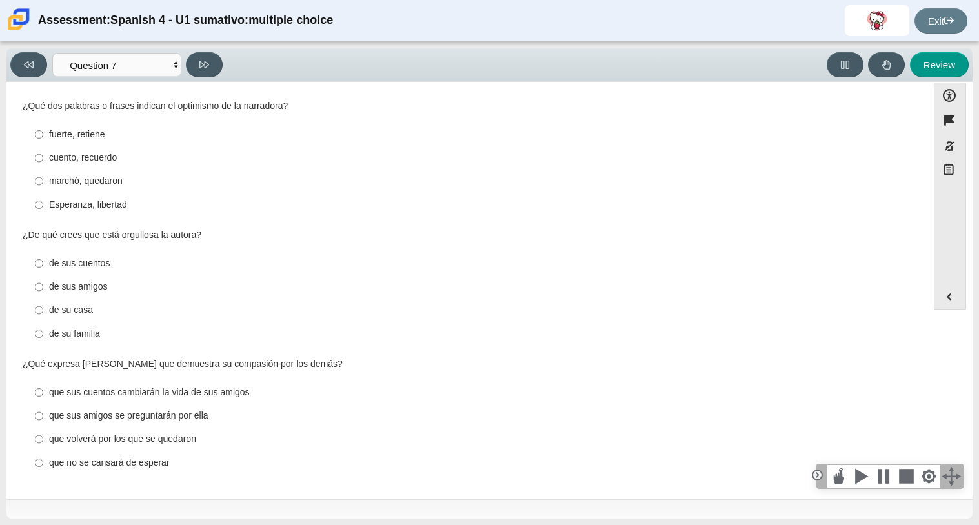
click at [85, 155] on div "cuento, recuerdo" at bounding box center [476, 158] width 855 height 13
click at [43, 155] on input "cuento, recuerdo cuento, recuerdo" at bounding box center [39, 157] width 8 height 23
radio input "true"
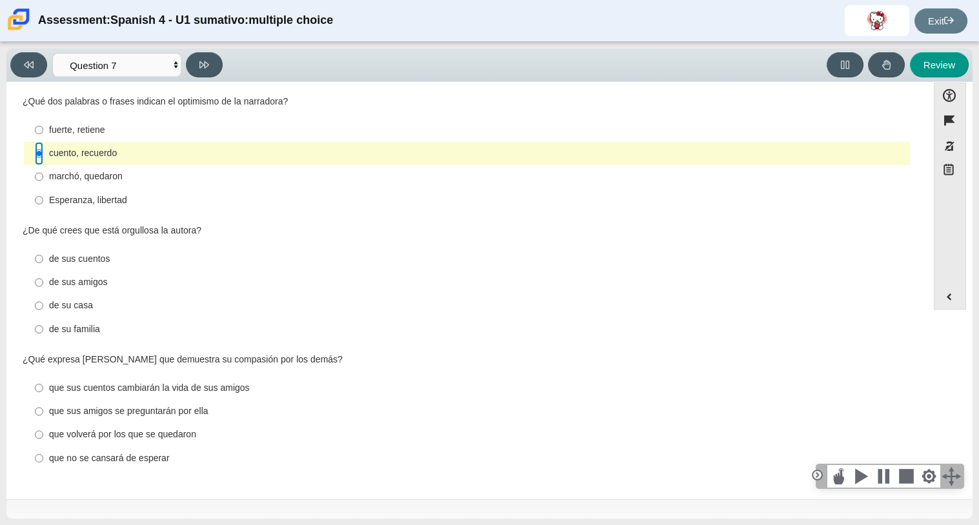
scroll to position [457, 0]
click at [310, 270] on label "de sus amigos de sus amigos" at bounding box center [468, 281] width 884 height 23
click at [43, 270] on input "de sus amigos de sus amigos" at bounding box center [39, 281] width 8 height 23
radio input "true"
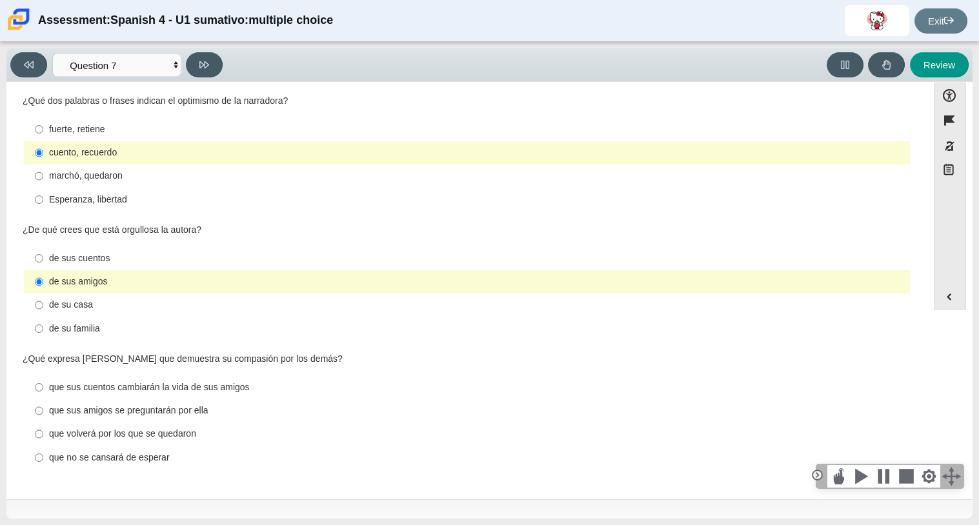
click at [120, 257] on div "de sus cuentos" at bounding box center [476, 258] width 855 height 13
click at [43, 257] on input "de sus cuentos de sus cuentos" at bounding box center [39, 257] width 8 height 23
radio input "true"
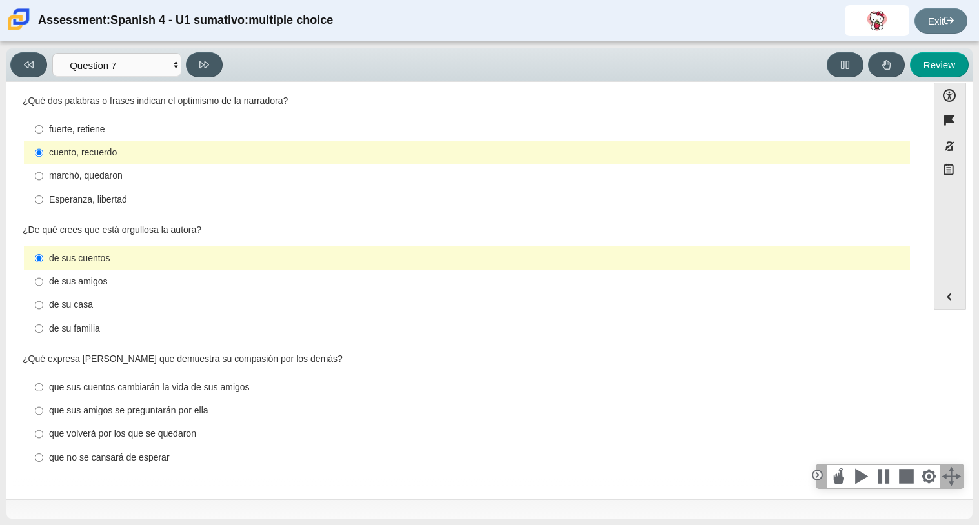
click at [141, 410] on div "que sus amigos se preguntarán por ella" at bounding box center [476, 410] width 855 height 13
click at [43, 410] on input "que sus amigos se preguntarán por ella que sus amigos se preguntarán por ella" at bounding box center [39, 410] width 8 height 23
radio input "true"
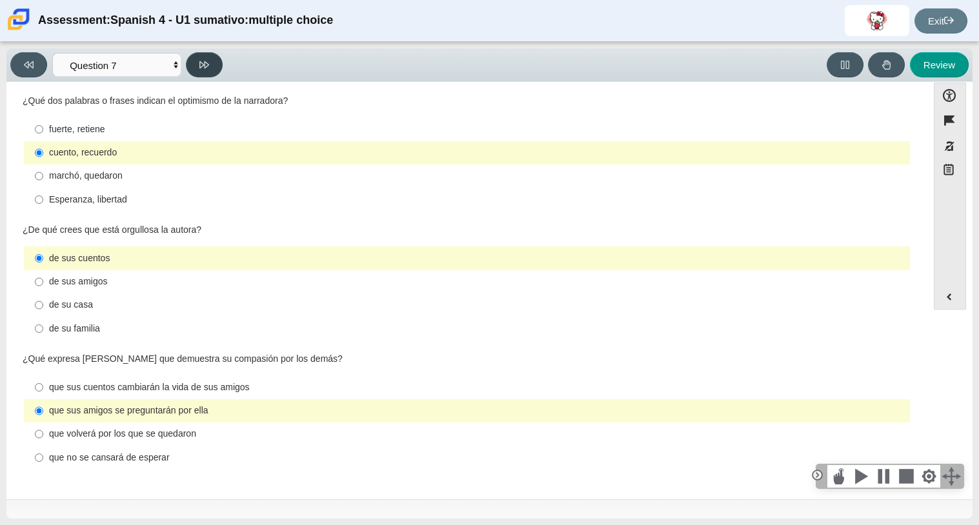
click at [198, 60] on button at bounding box center [204, 64] width 37 height 25
select select "98fe3b59-0d4b-482f-94e6-cc4dee5e60d3"
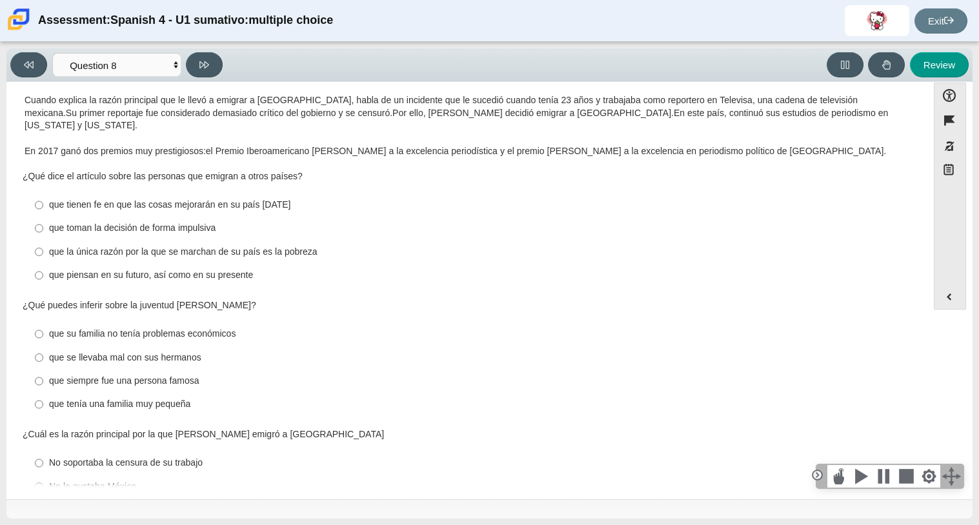
scroll to position [119, 0]
click at [197, 239] on label "que la única razón por la que se marchan de su país es la pobreza que la única …" at bounding box center [468, 250] width 884 height 23
click at [43, 239] on input "que la única razón por la que se marchan de su país es la pobreza que la única …" at bounding box center [39, 250] width 8 height 23
radio input "true"
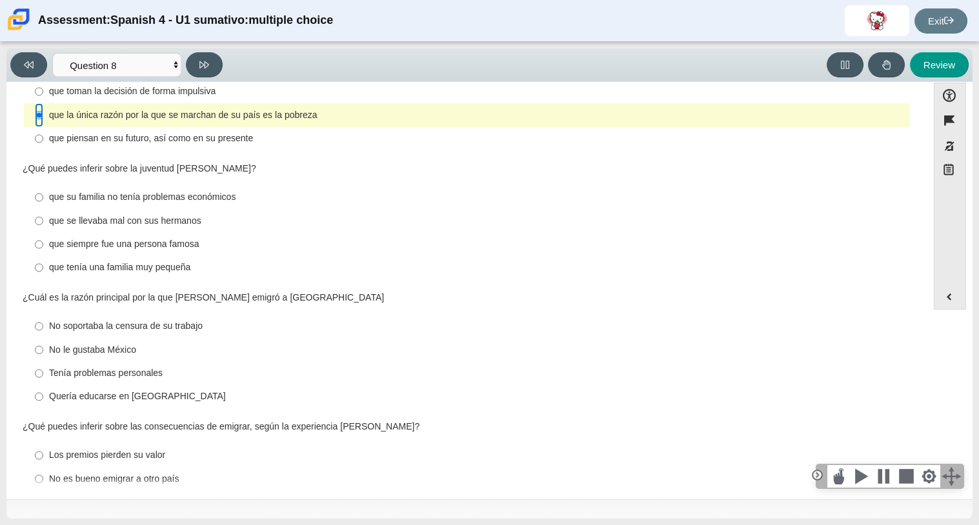
scroll to position [260, 0]
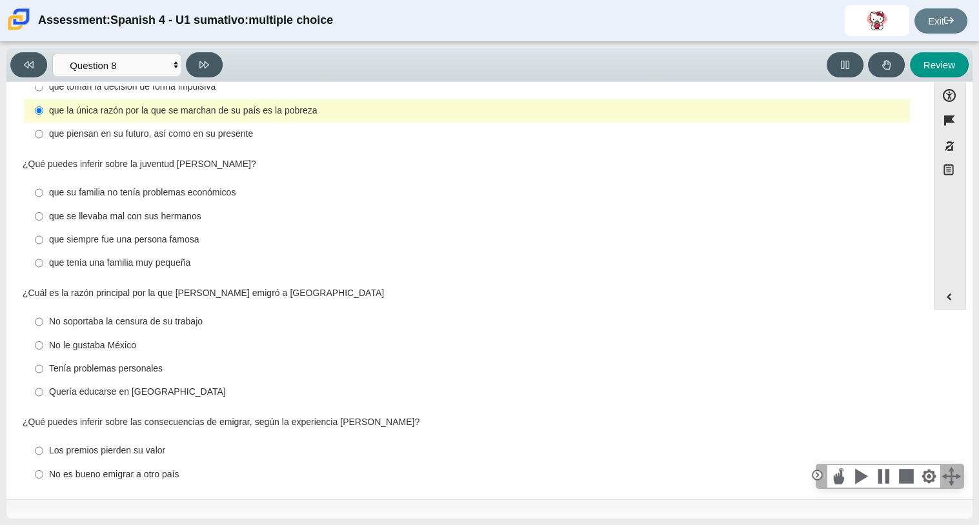
click at [193, 181] on label "que su familia no tenía problemas económicos que su familia no tenía problemas …" at bounding box center [468, 192] width 884 height 23
click at [43, 181] on input "que su familia no tenía problemas económicos que su familia no tenía problemas …" at bounding box center [39, 192] width 8 height 23
radio input "true"
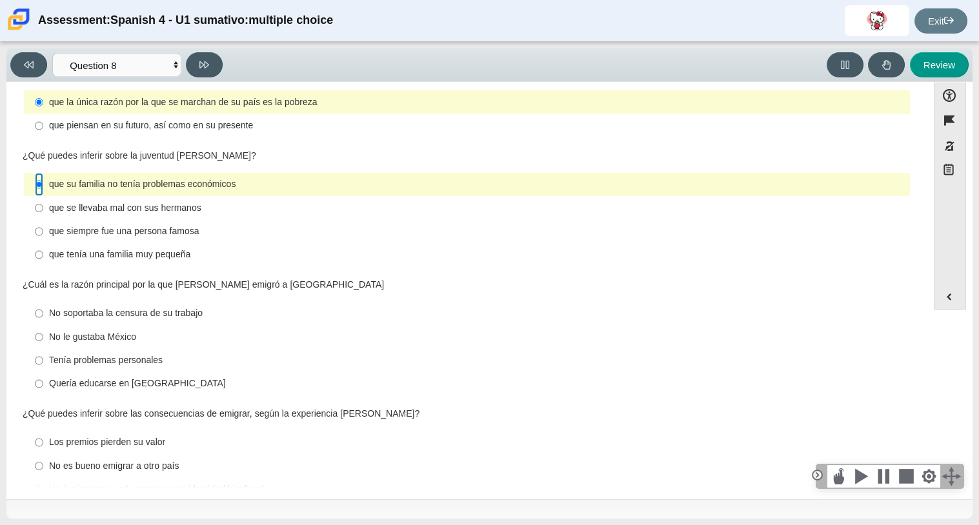
scroll to position [0, 0]
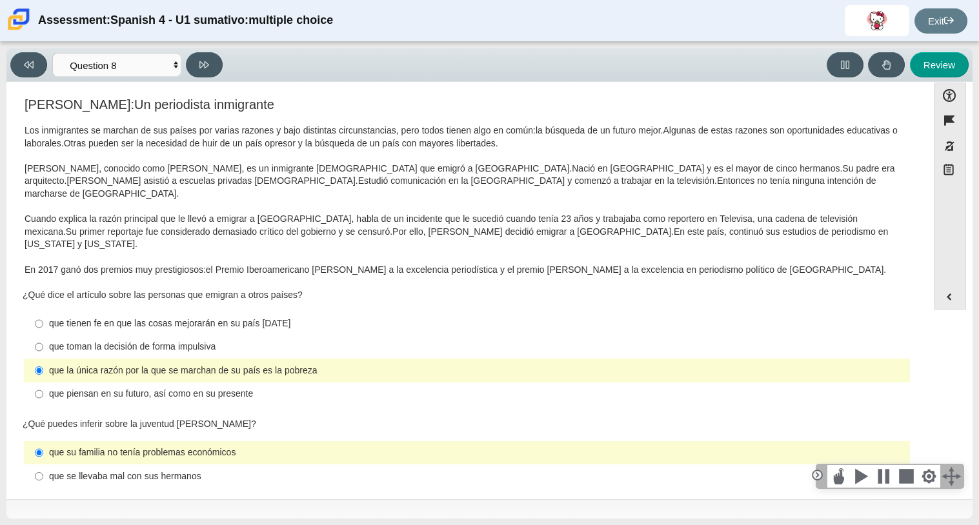
click at [190, 388] on div "que piensan en su futuro, así como en su presente" at bounding box center [476, 394] width 855 height 13
click at [43, 383] on input "que piensan en su futuro, así como en su presente que piensan en su futuro, así…" at bounding box center [39, 394] width 8 height 23
radio input "true"
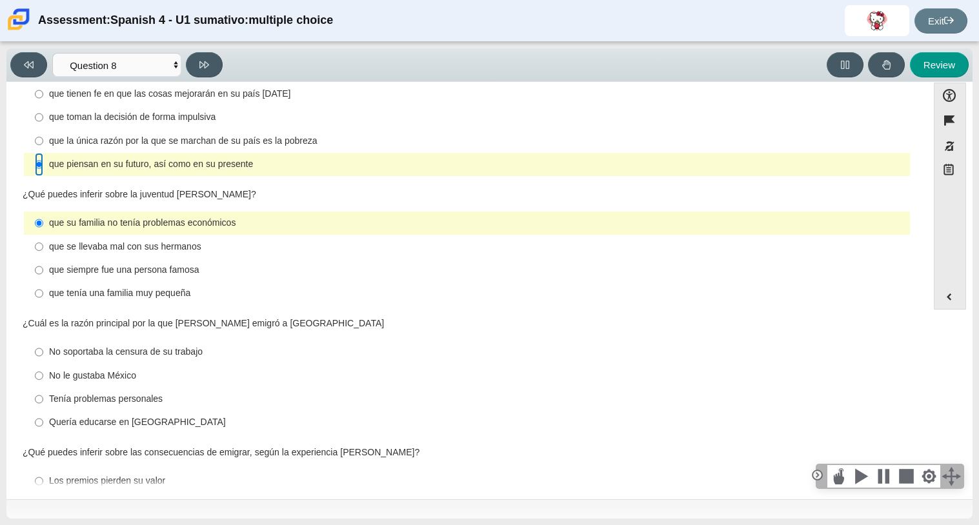
scroll to position [231, 0]
click at [210, 281] on label "que tenía una familia muy pequeña que tenía una familia muy pequeña" at bounding box center [468, 292] width 884 height 23
click at [43, 281] on input "que tenía una familia muy pequeña que tenía una familia muy pequeña" at bounding box center [39, 292] width 8 height 23
radio input "true"
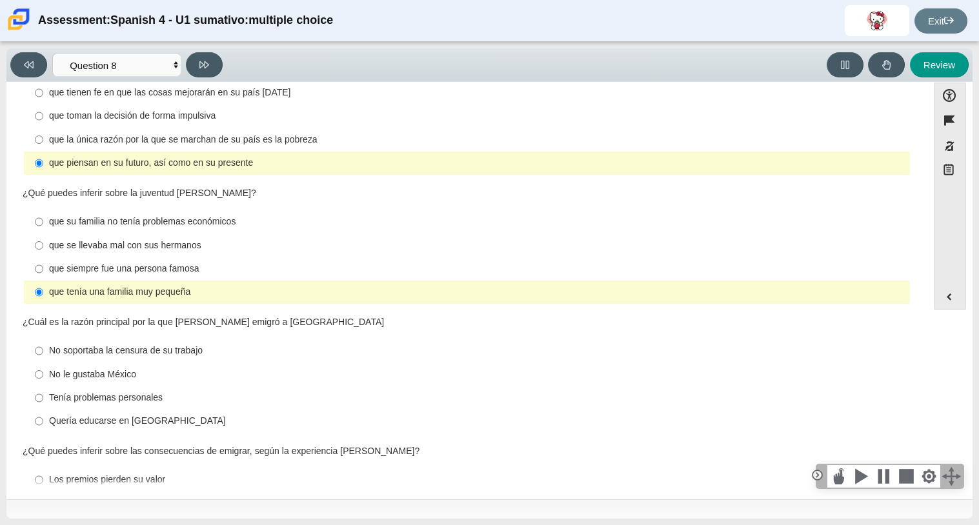
click at [197, 263] on div "que siempre fue una persona famosa" at bounding box center [476, 269] width 855 height 13
click at [43, 257] on input "que siempre fue una persona famosa que siempre fue una persona famosa" at bounding box center [39, 268] width 8 height 23
radio input "true"
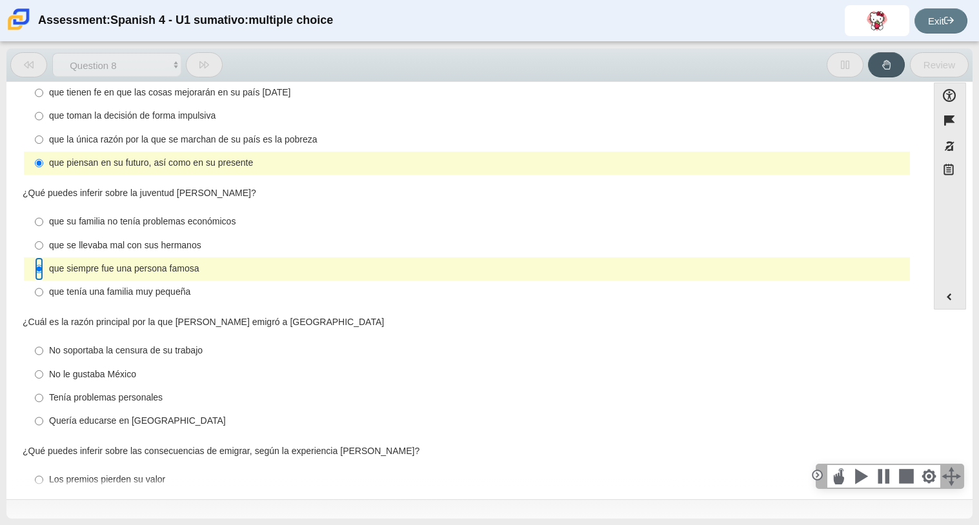
scroll to position [0, 0]
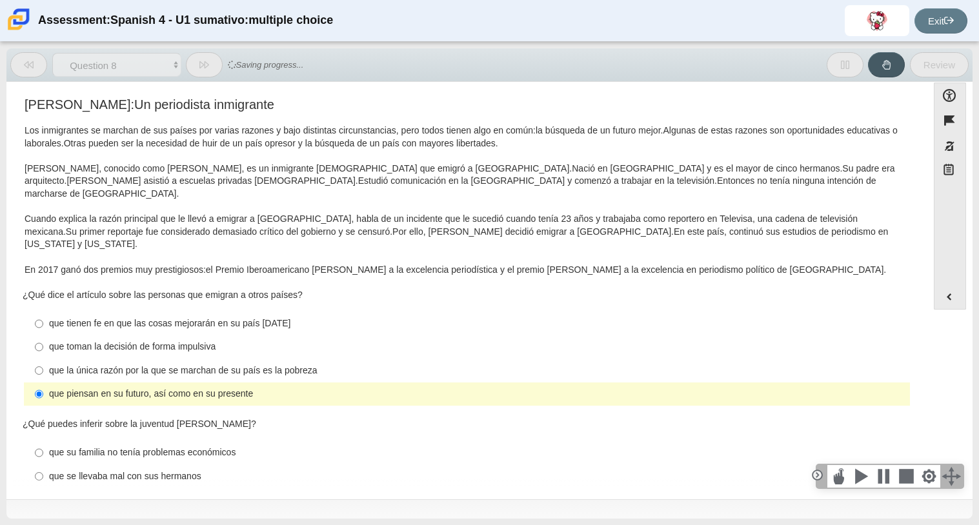
click at [189, 446] on div "que su familia no tenía problemas económicos" at bounding box center [476, 452] width 855 height 13
click at [43, 441] on input "que su familia no tenía problemas económicos que su familia no tenía problemas …" at bounding box center [39, 452] width 8 height 23
radio input "true"
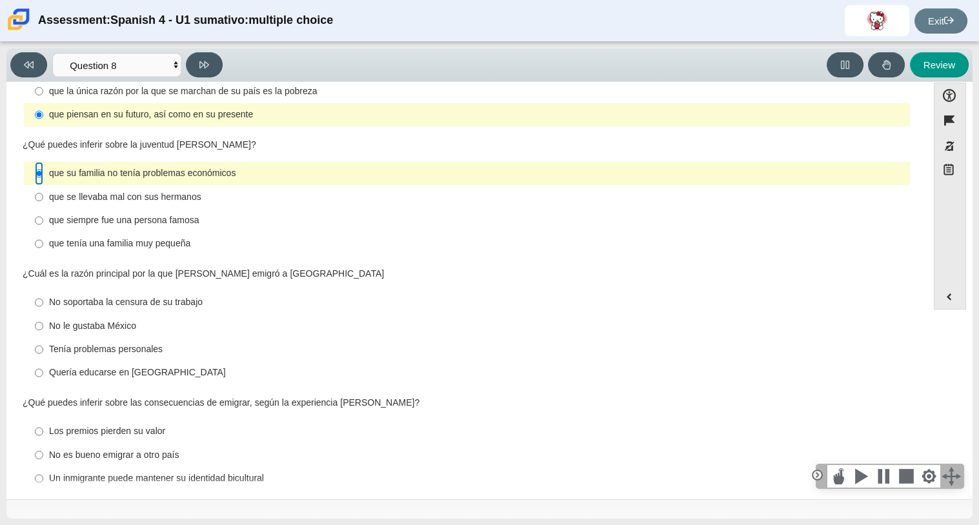
scroll to position [280, 0]
click at [196, 295] on div "No soportaba la censura de su trabajo" at bounding box center [476, 301] width 855 height 13
click at [43, 290] on input "No soportaba la censura de su trabajo No soportaba la censura de su trabajo" at bounding box center [39, 301] width 8 height 23
radio input "true"
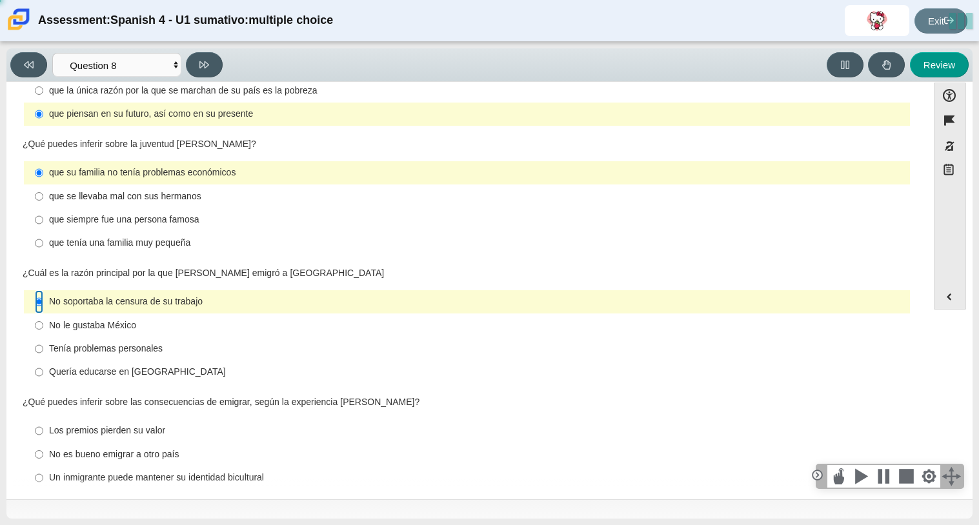
scroll to position [299, 0]
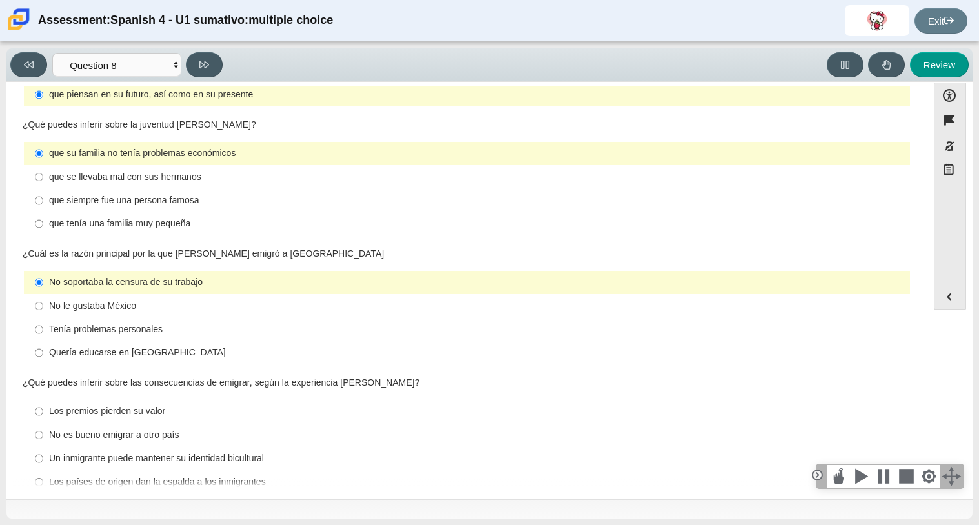
click at [146, 423] on label "No es bueno emigrar a otro país No es bueno emigrar a otro país" at bounding box center [468, 434] width 884 height 23
click at [43, 423] on input "No es bueno emigrar a otro país No es bueno emigrar a otro país" at bounding box center [39, 434] width 8 height 23
radio input "true"
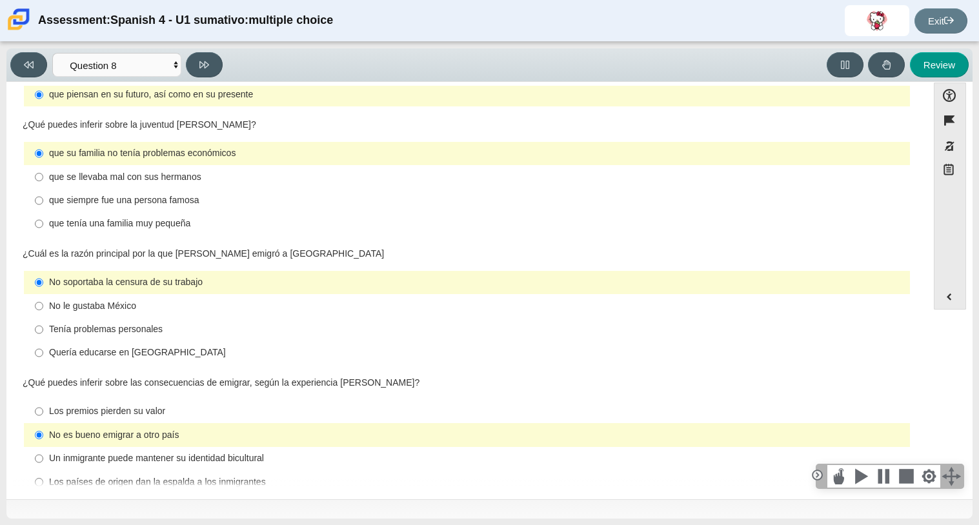
click at [268, 476] on div "Los países de origen dan la espalda a los inmigrantes" at bounding box center [476, 482] width 855 height 13
click at [43, 470] on input "Los países de origen dan la espalda a los inmigrantes Los países de origen dan …" at bounding box center [39, 481] width 8 height 23
radio input "true"
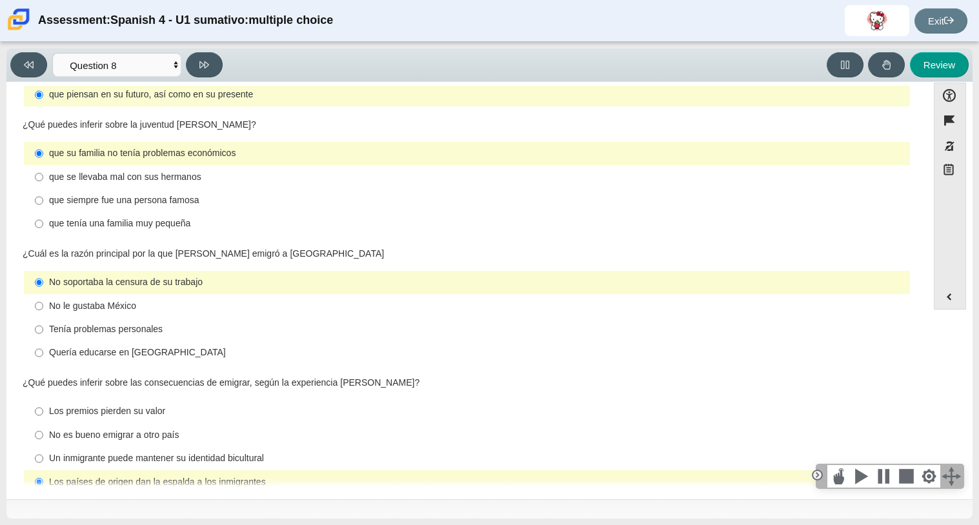
click at [280, 447] on label "Un inmigrante puede mantener su identidad bicultural Un inmigrante puede manten…" at bounding box center [468, 458] width 884 height 23
click at [43, 447] on input "Un inmigrante puede mantener su identidad bicultural Un inmigrante puede manten…" at bounding box center [39, 458] width 8 height 23
radio input "true"
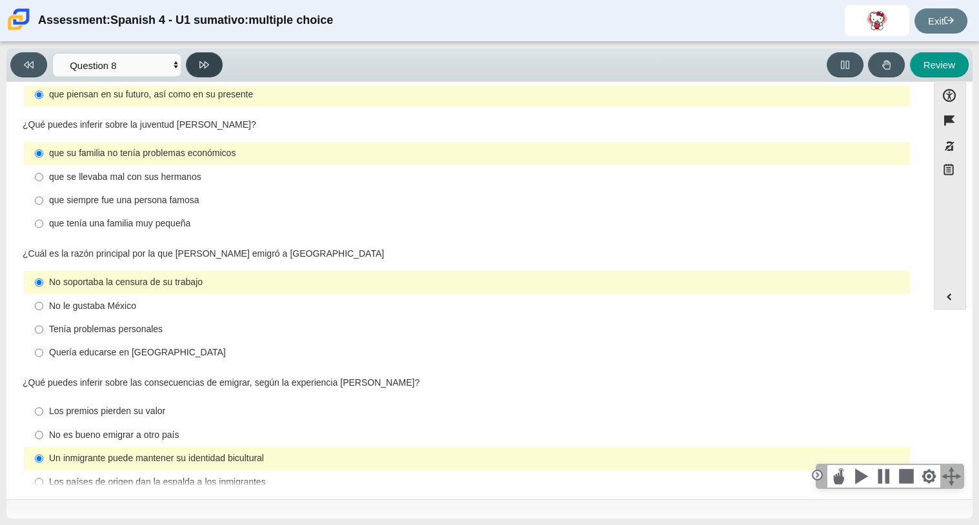
click at [208, 65] on icon at bounding box center [204, 65] width 10 height 10
select select "review"
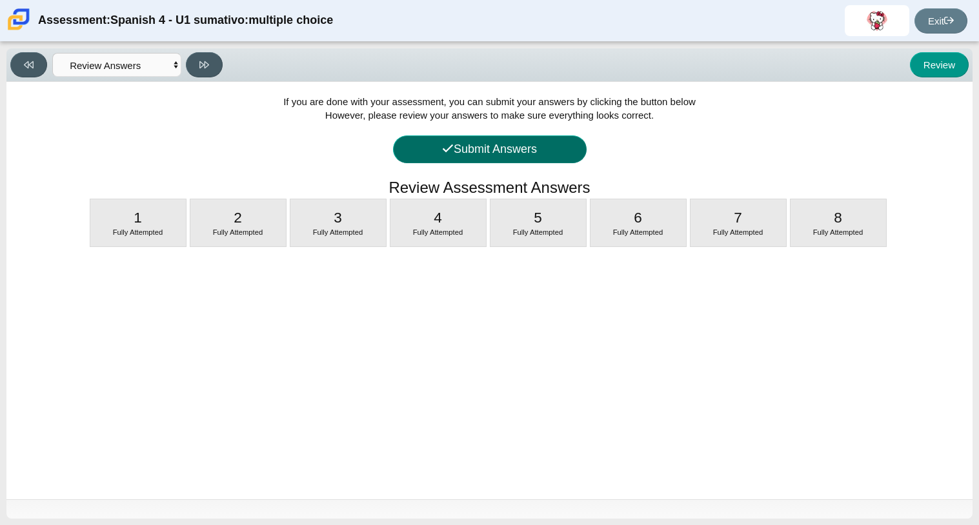
click at [510, 153] on button "Submit Answers" at bounding box center [490, 149] width 194 height 28
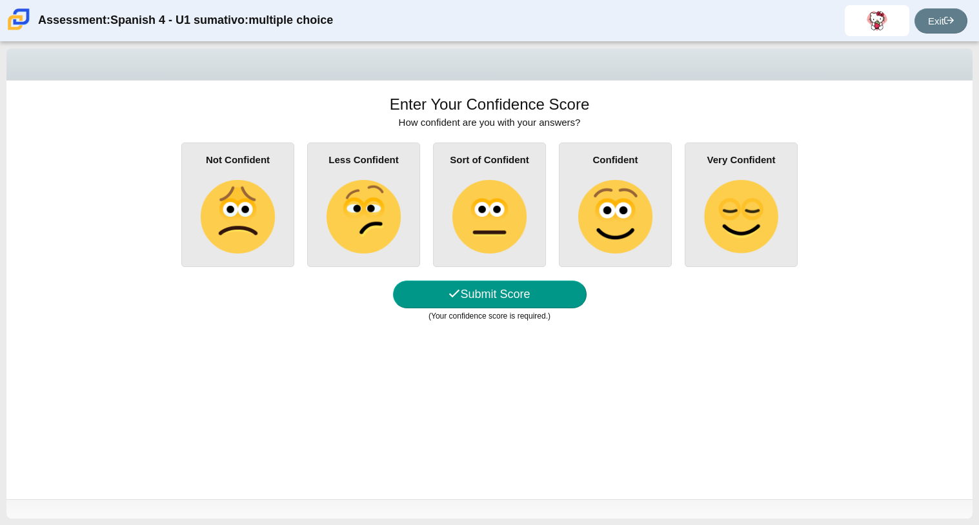
click at [496, 245] on img at bounding box center [489, 217] width 74 height 74
click at [0, 0] on input "Sort of Confident" at bounding box center [0, 0] width 0 height 0
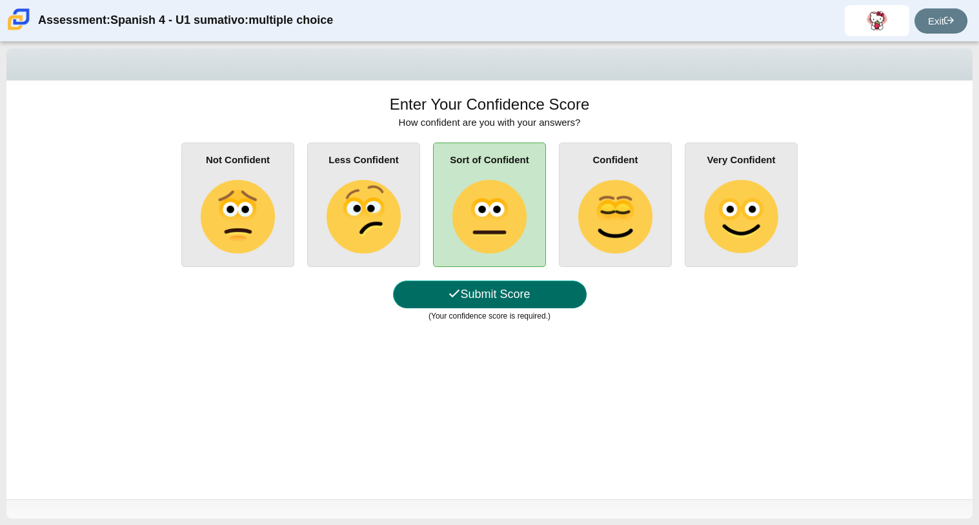
click at [500, 292] on button "Submit Score" at bounding box center [490, 295] width 194 height 28
